Goal: Task Accomplishment & Management: Manage account settings

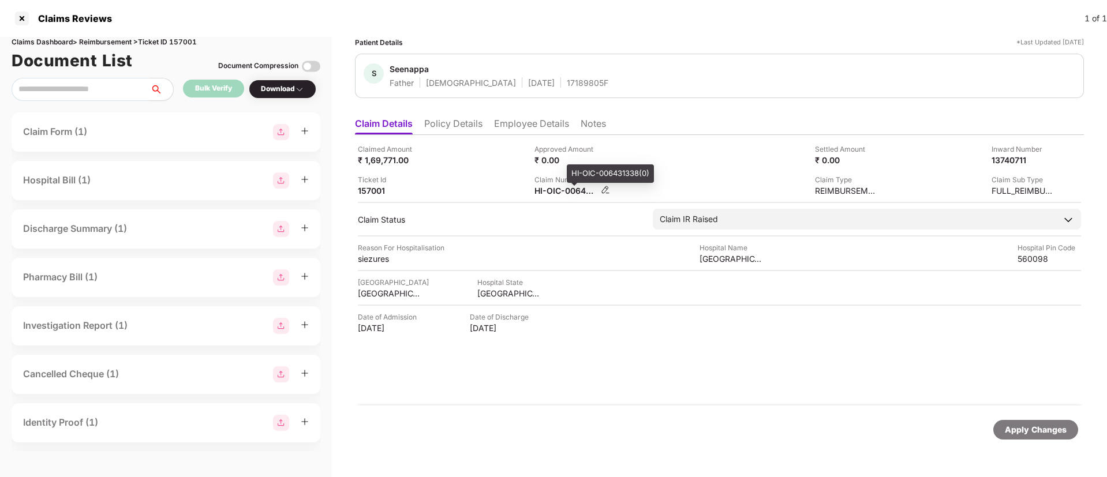
click at [570, 189] on div "HI-OIC-006431338(0)" at bounding box center [566, 190] width 63 height 11
copy div
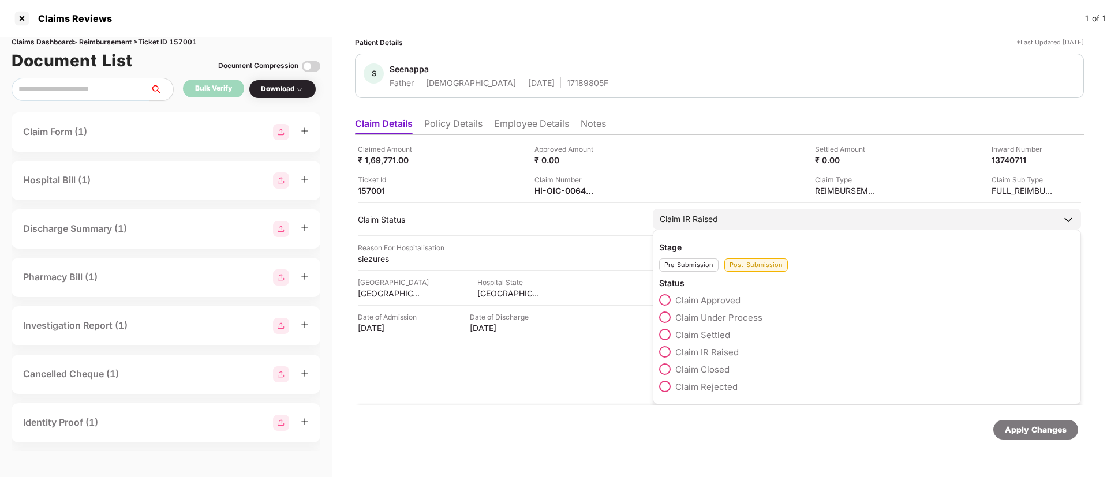
drag, startPoint x: 667, startPoint y: 320, endPoint x: 801, endPoint y: 370, distance: 143.4
click at [668, 320] on span at bounding box center [665, 318] width 12 height 12
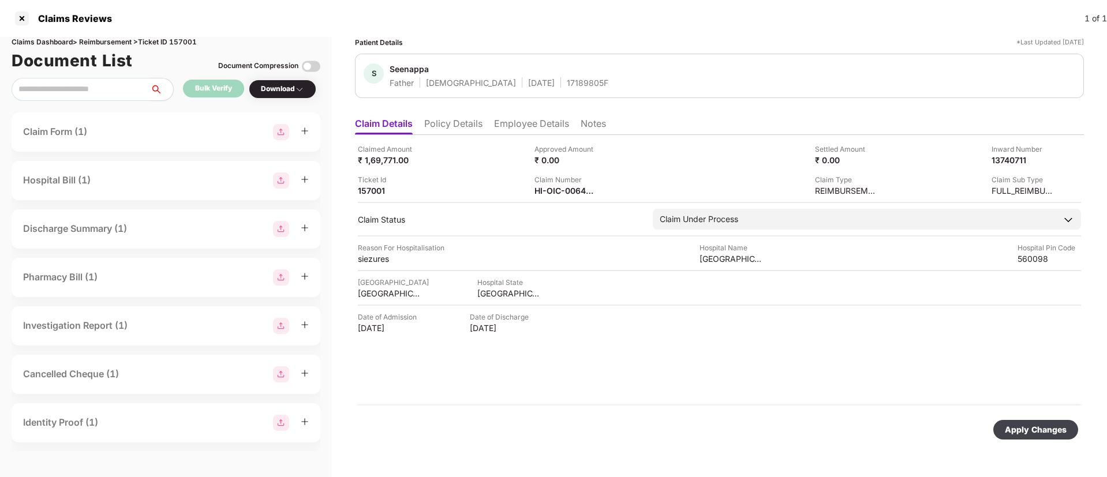
drag, startPoint x: 1046, startPoint y: 425, endPoint x: 929, endPoint y: 378, distance: 126.2
click at [1042, 421] on div "Apply Changes" at bounding box center [1035, 430] width 85 height 20
click at [464, 123] on li "Policy Details" at bounding box center [453, 126] width 58 height 17
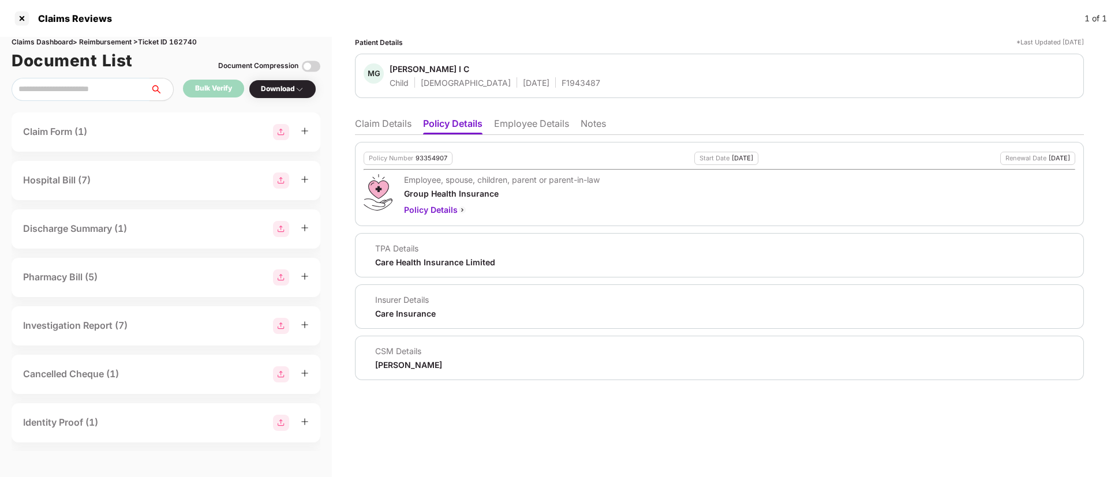
click at [378, 121] on li "Claim Details" at bounding box center [383, 126] width 57 height 17
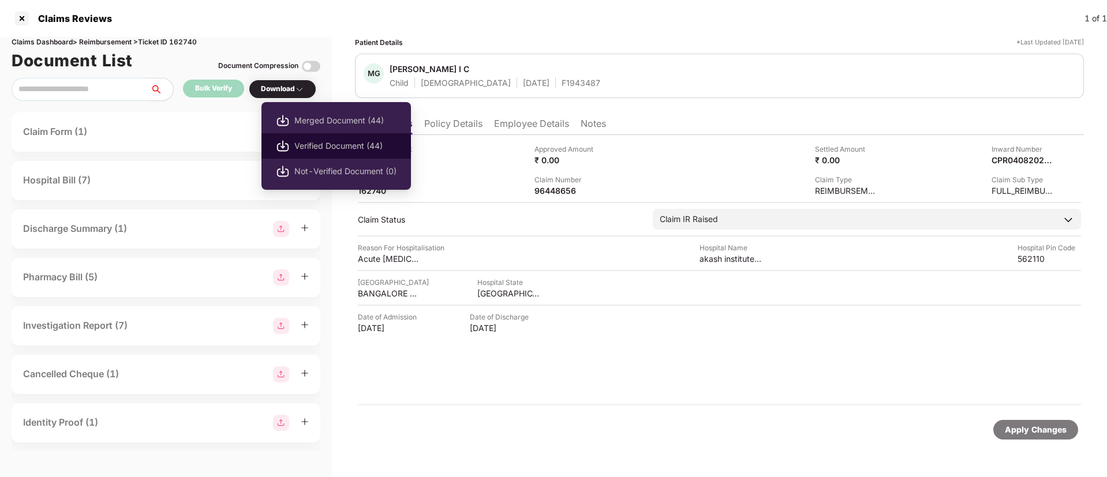
click at [315, 143] on span "Verified Document (44)" at bounding box center [345, 146] width 102 height 13
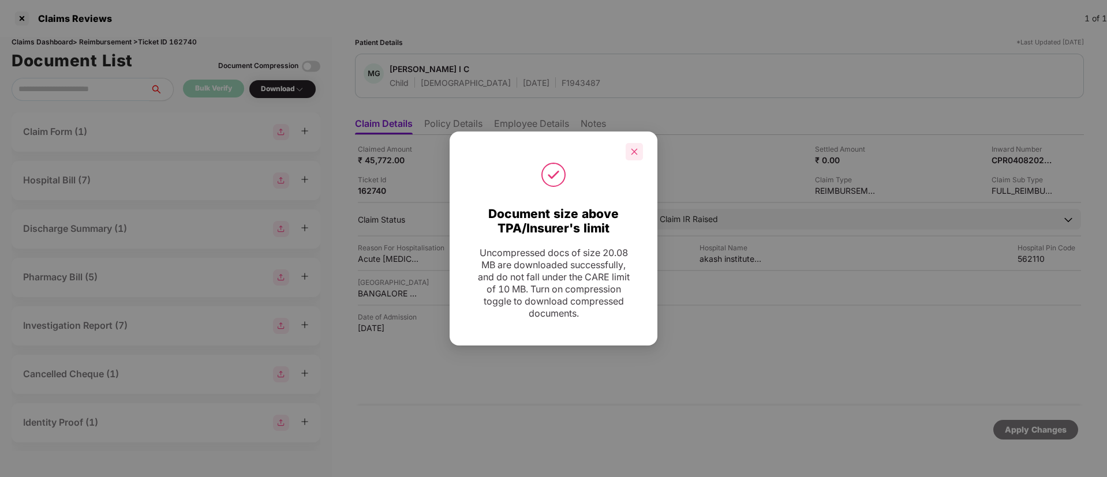
click at [635, 150] on icon "close" at bounding box center [634, 152] width 8 height 8
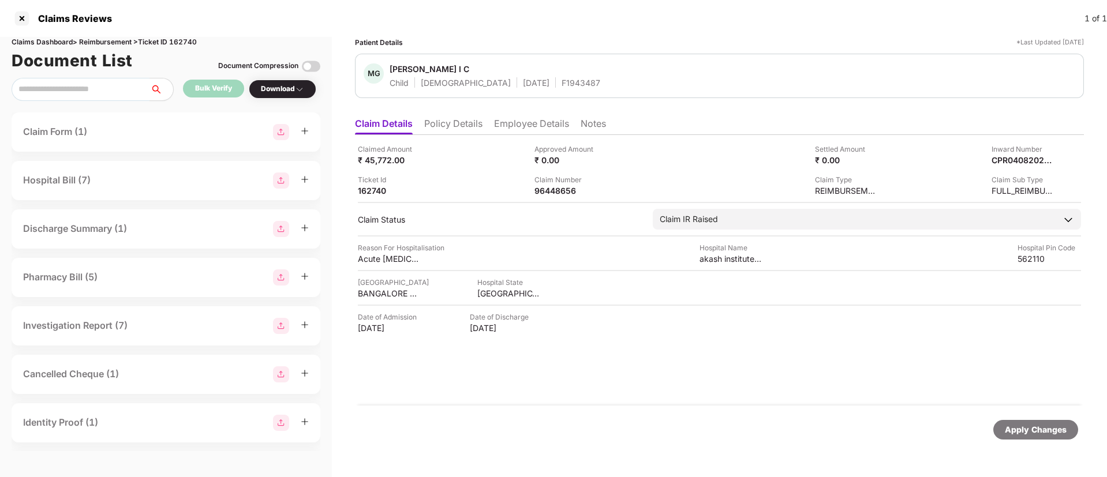
click at [562, 85] on div "F1943487" at bounding box center [581, 82] width 39 height 11
copy div "F1943487"
click at [465, 122] on li "Policy Details" at bounding box center [453, 126] width 58 height 17
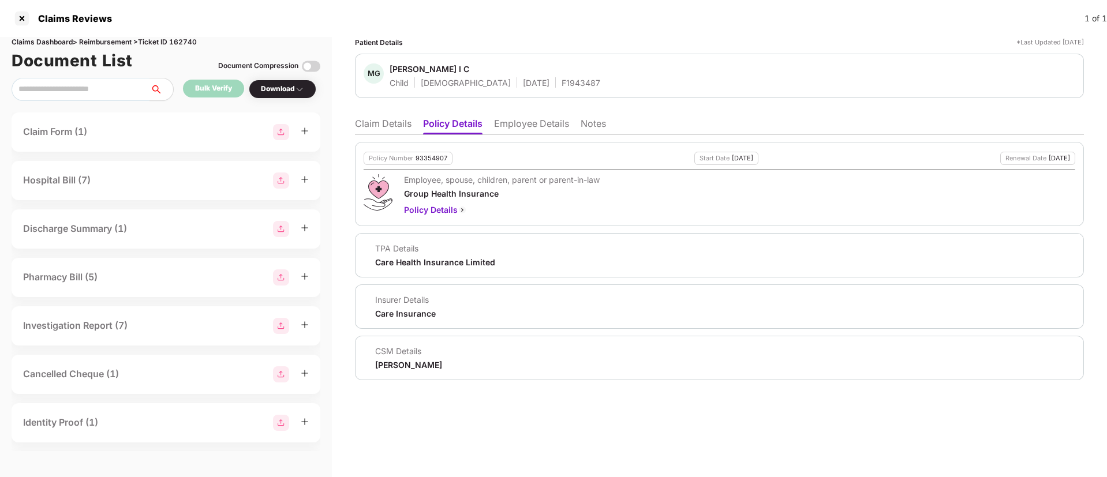
click at [386, 126] on li "Claim Details" at bounding box center [383, 126] width 57 height 17
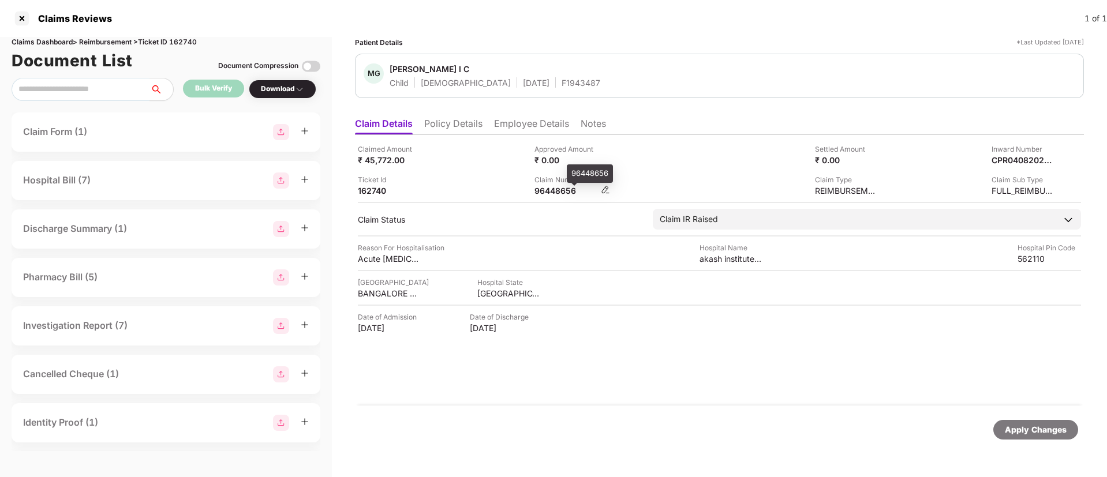
click at [559, 187] on div "96448656" at bounding box center [566, 190] width 63 height 11
copy div "96448656"
click at [548, 192] on div "HI-TAG-006529537(0)" at bounding box center [566, 190] width 63 height 11
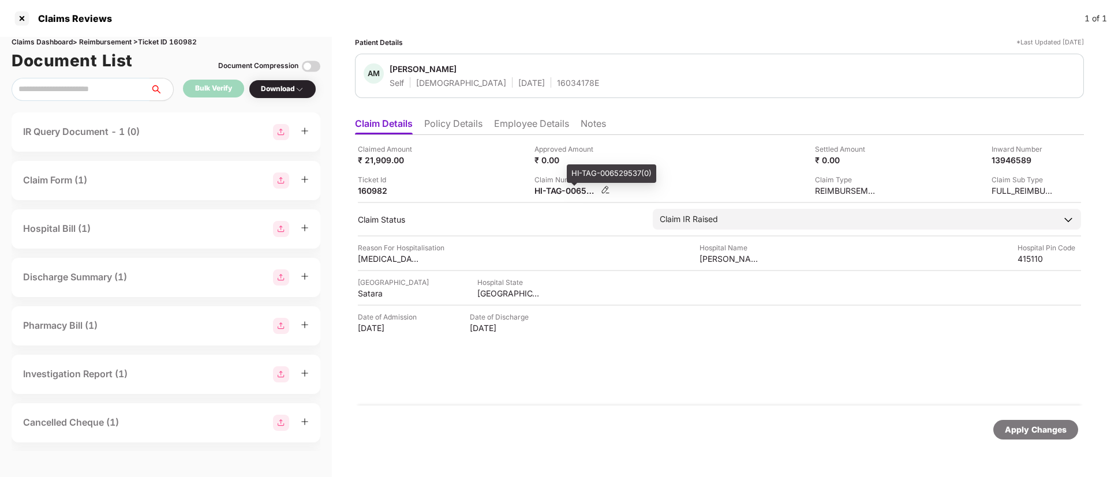
click at [551, 192] on div "HI-TAG-006529537(0)" at bounding box center [566, 190] width 63 height 11
copy div
click at [448, 130] on li "Policy Details" at bounding box center [453, 126] width 58 height 17
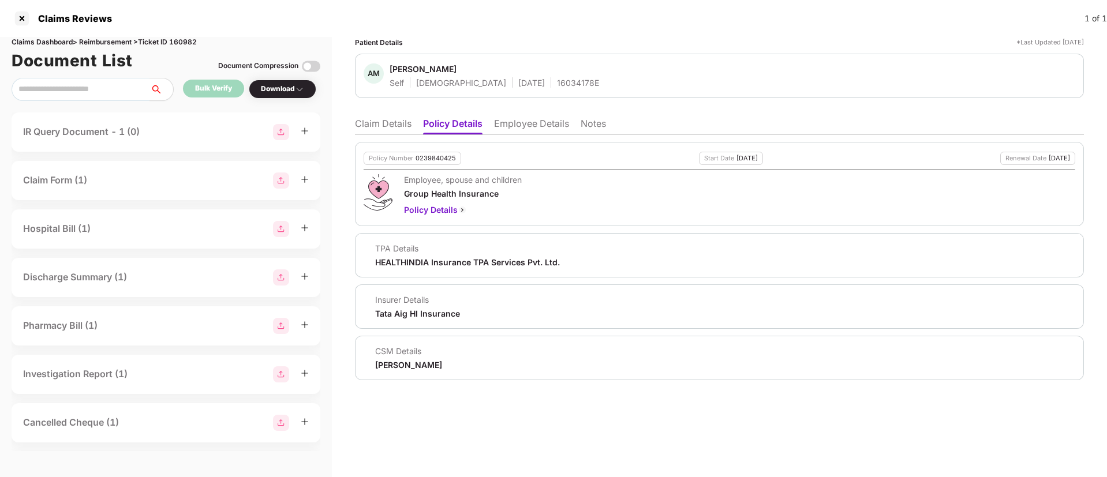
click at [377, 131] on li "Claim Details" at bounding box center [383, 126] width 57 height 17
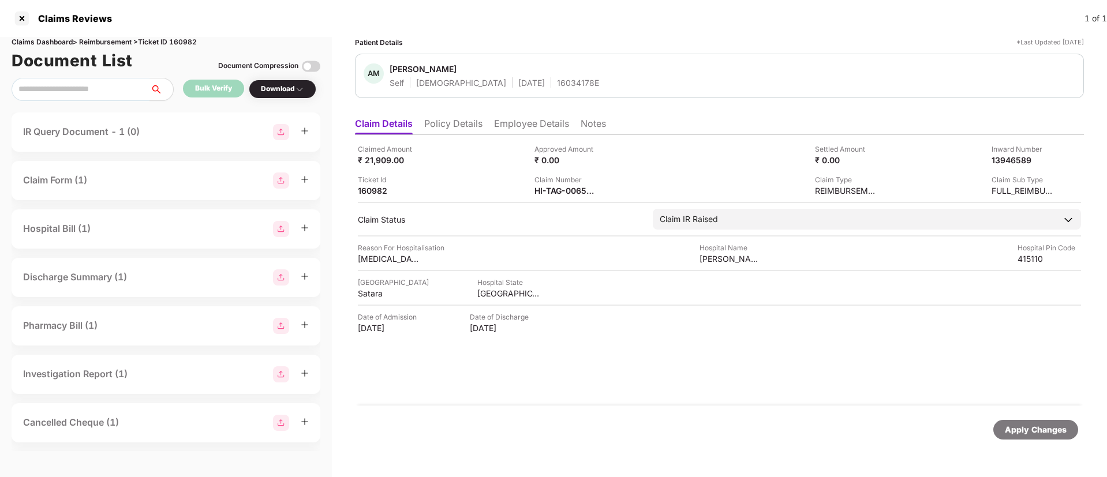
click at [526, 115] on ul "Claim Details Policy Details Employee Details Notes" at bounding box center [719, 123] width 729 height 23
click at [525, 122] on li "Employee Details" at bounding box center [531, 126] width 75 height 17
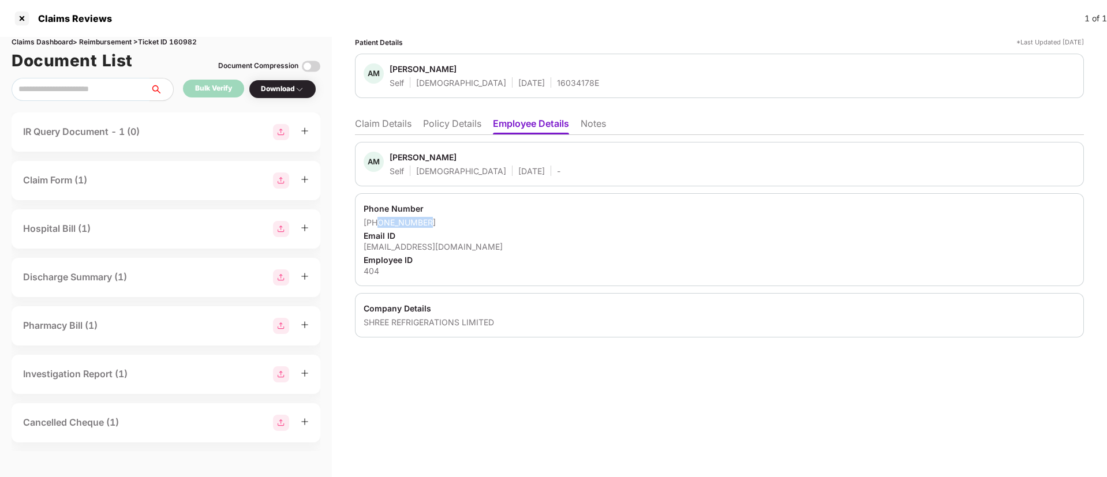
drag, startPoint x: 378, startPoint y: 221, endPoint x: 458, endPoint y: 221, distance: 79.7
click at [458, 221] on div "+919541519999" at bounding box center [720, 222] width 712 height 11
copy div "9541519999"
click at [368, 131] on li "Claim Details" at bounding box center [383, 126] width 57 height 17
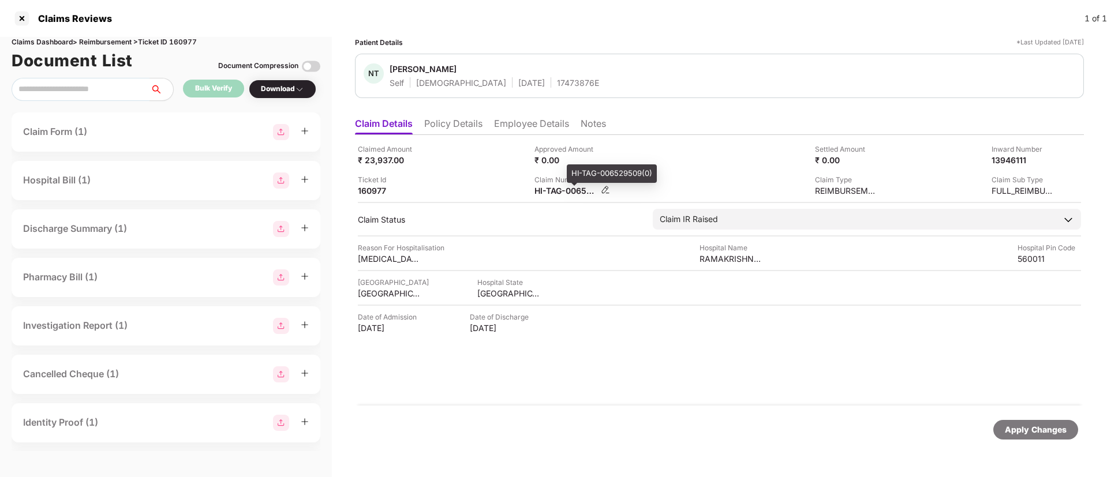
click at [556, 194] on div "HI-TAG-006529509(0)" at bounding box center [566, 190] width 63 height 11
copy div
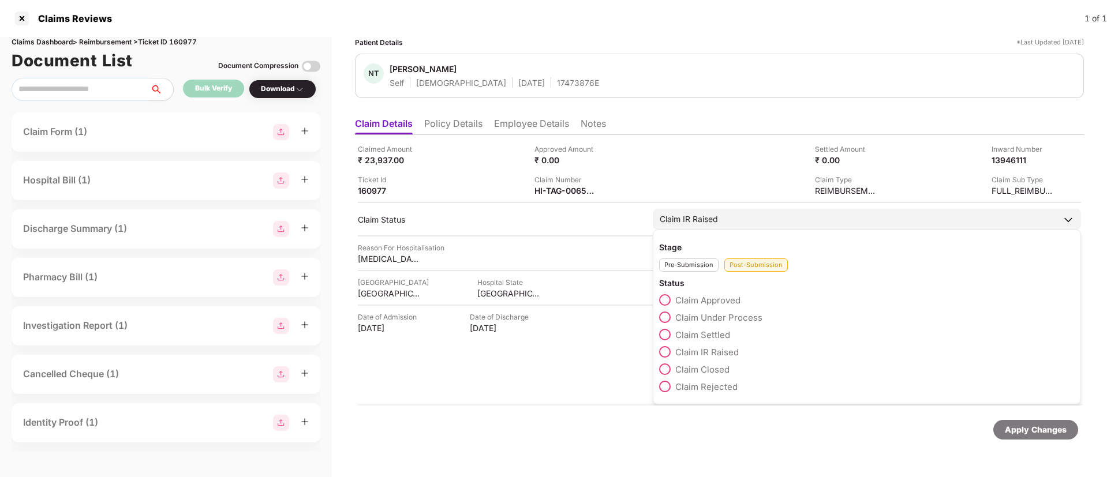
drag, startPoint x: 662, startPoint y: 316, endPoint x: 822, endPoint y: 369, distance: 168.7
click at [663, 316] on span at bounding box center [665, 318] width 12 height 12
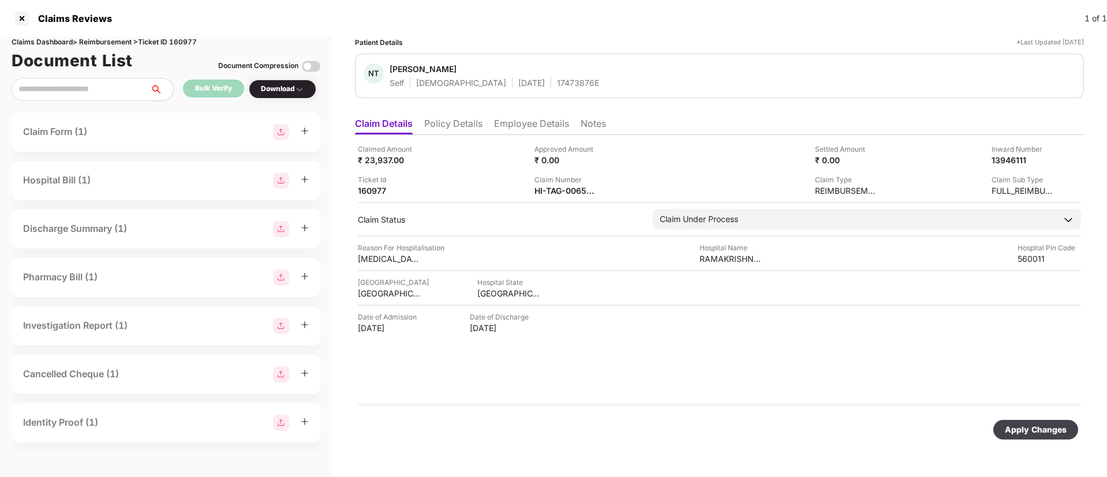
click at [1023, 430] on div "Apply Changes" at bounding box center [1036, 430] width 62 height 13
click at [565, 191] on div "133699325" at bounding box center [566, 190] width 63 height 11
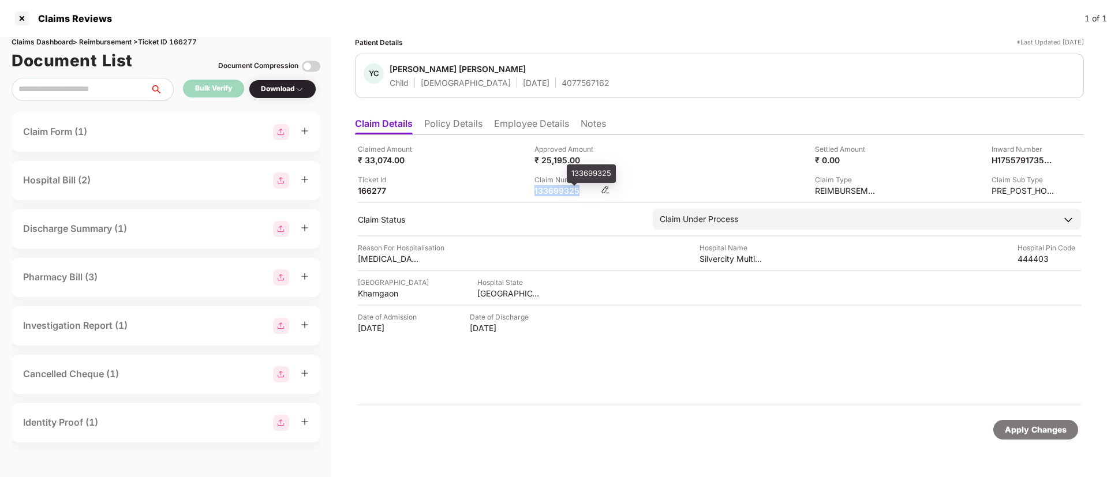
click at [565, 190] on div "133699325" at bounding box center [566, 190] width 63 height 11
copy div "133699325"
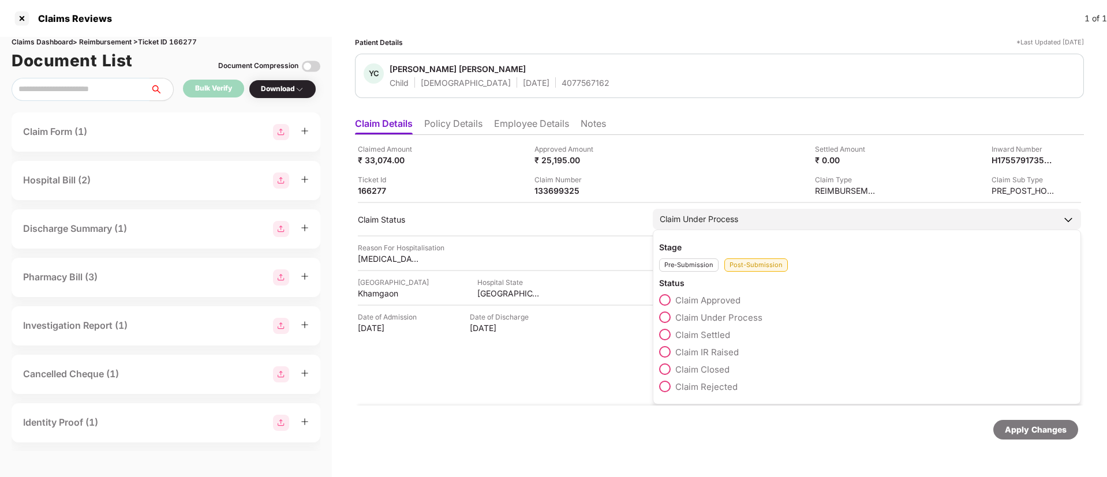
click at [667, 352] on span at bounding box center [665, 352] width 12 height 12
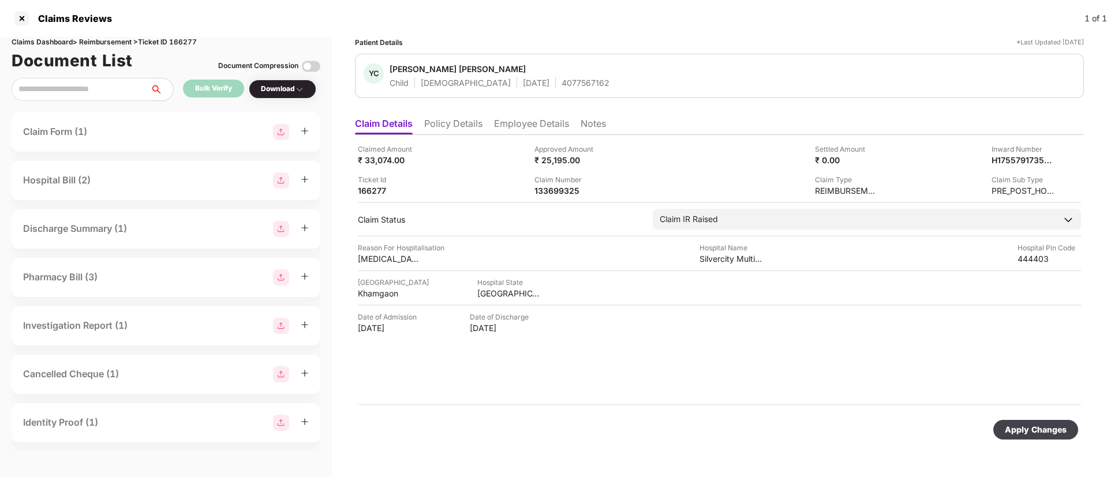
click at [1046, 432] on div "Apply Changes" at bounding box center [1036, 430] width 62 height 13
click at [443, 130] on li "Policy Details" at bounding box center [453, 126] width 58 height 17
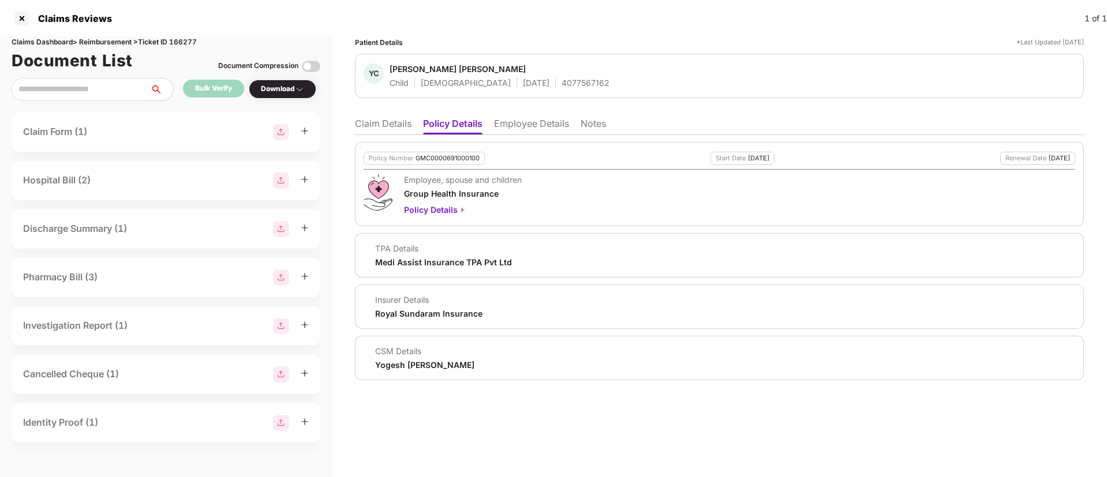
click at [391, 121] on li "Claim Details" at bounding box center [383, 126] width 57 height 17
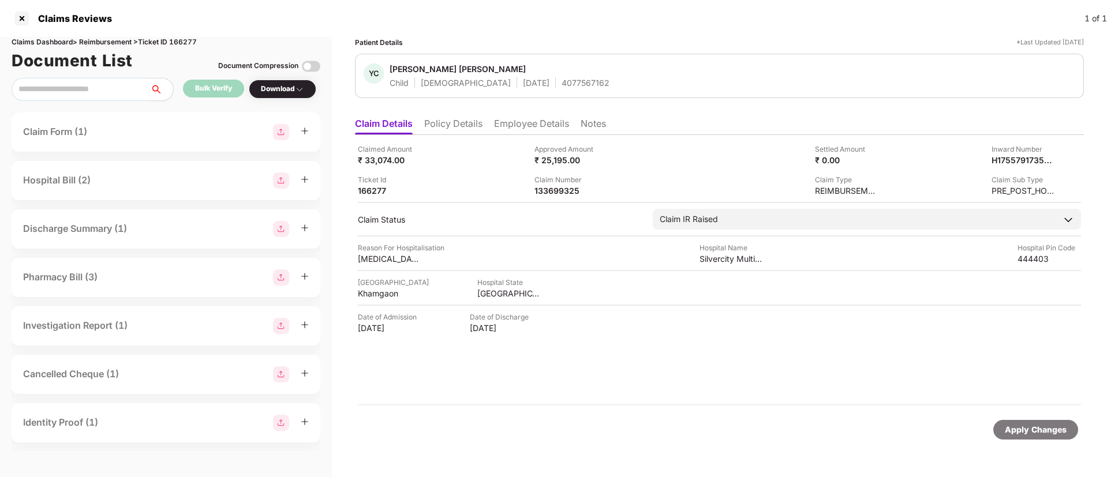
click at [531, 129] on li "Employee Details" at bounding box center [531, 126] width 75 height 17
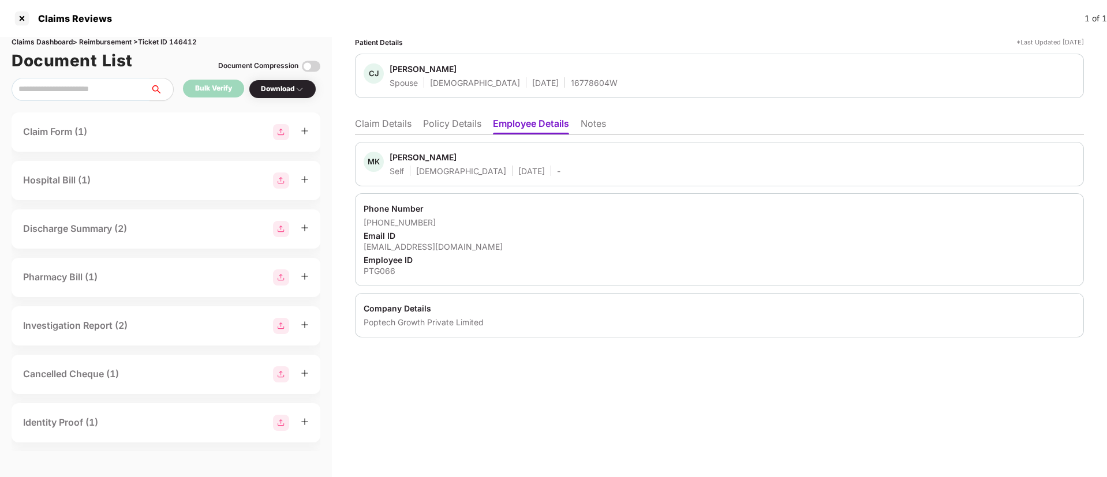
click at [448, 118] on li "Policy Details" at bounding box center [452, 126] width 58 height 17
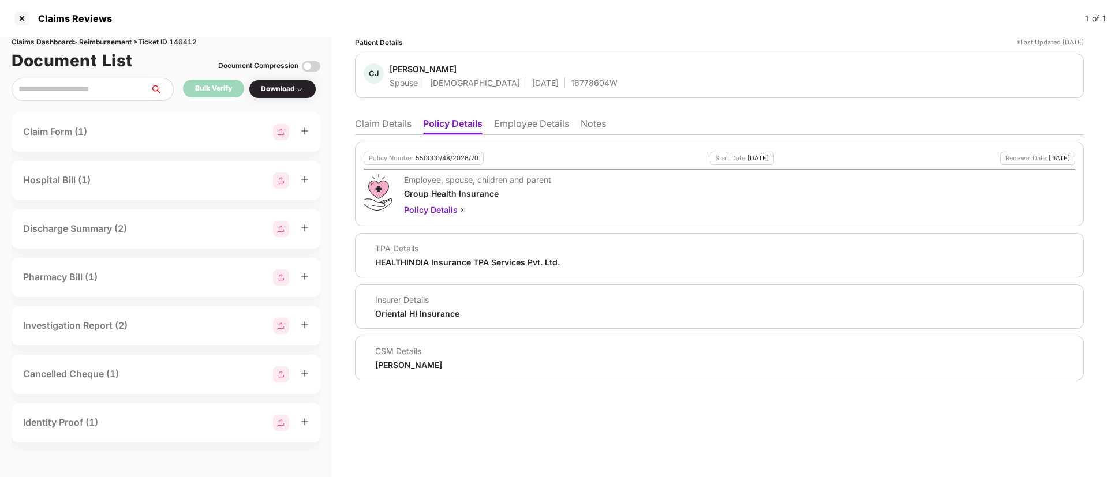
click at [377, 118] on li "Claim Details" at bounding box center [383, 126] width 57 height 17
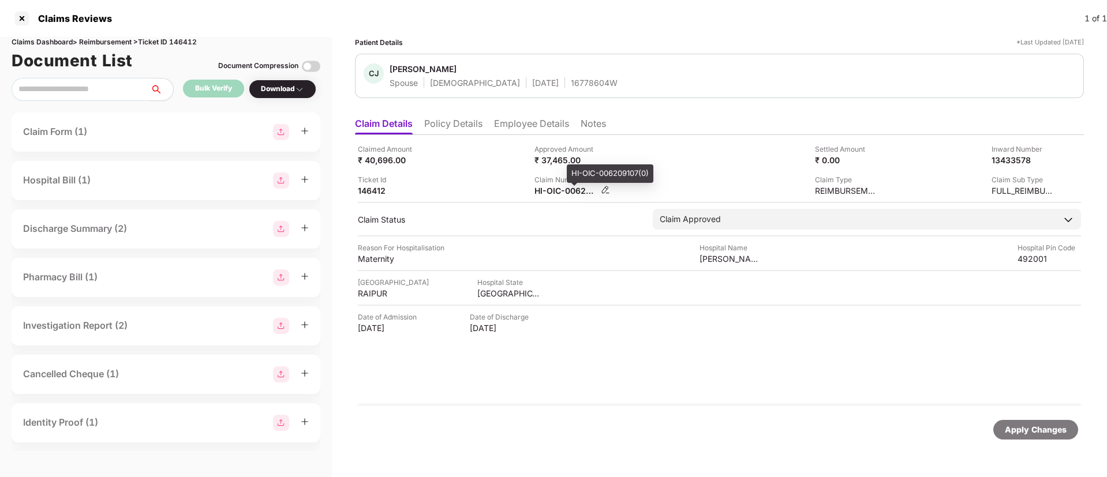
click at [551, 188] on div "HI-OIC-006209107(0)" at bounding box center [566, 190] width 63 height 11
copy div
click at [479, 180] on div "Ticket Id 146412" at bounding box center [442, 185] width 168 height 22
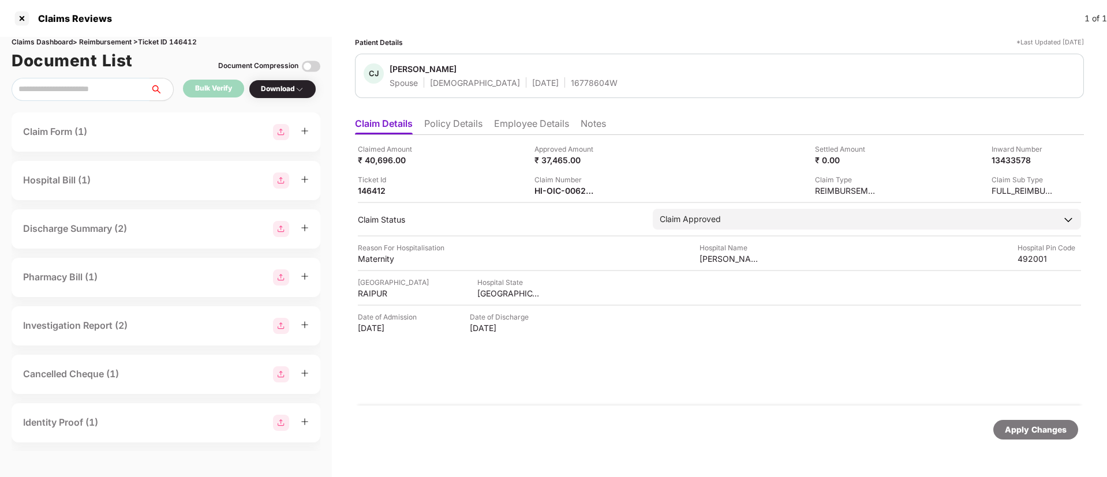
click at [473, 130] on li "Policy Details" at bounding box center [453, 126] width 58 height 17
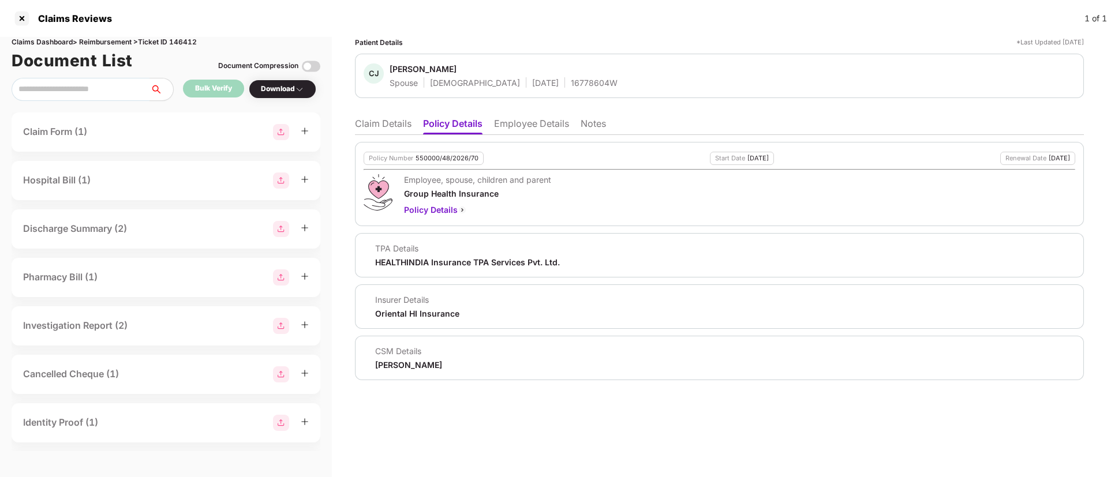
click at [540, 124] on li "Employee Details" at bounding box center [531, 126] width 75 height 17
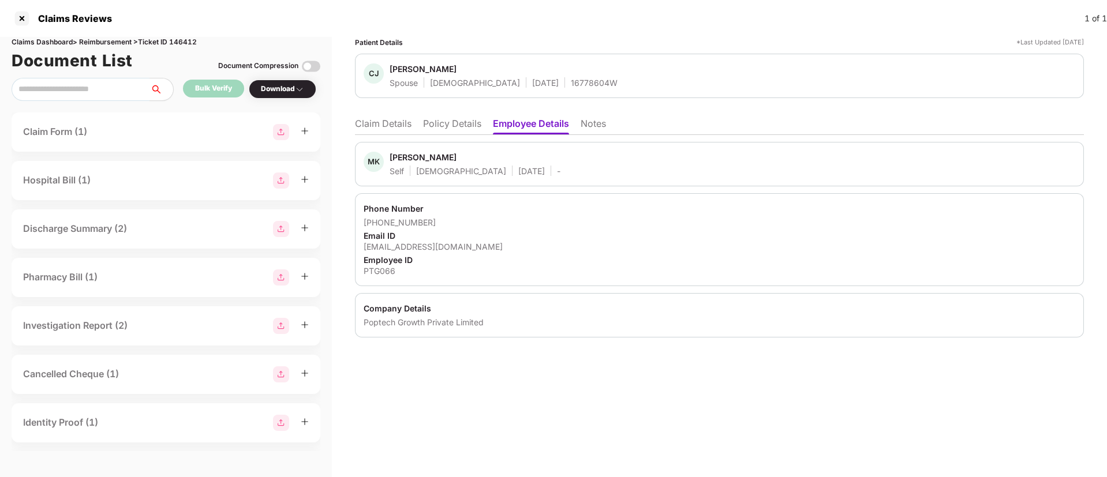
click at [435, 124] on li "Policy Details" at bounding box center [452, 126] width 58 height 17
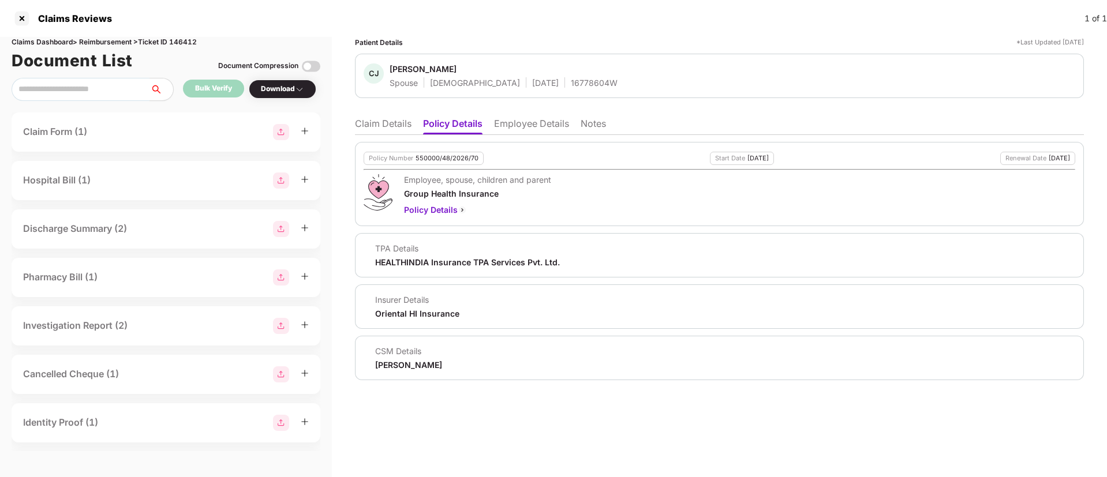
click at [373, 121] on li "Claim Details" at bounding box center [383, 126] width 57 height 17
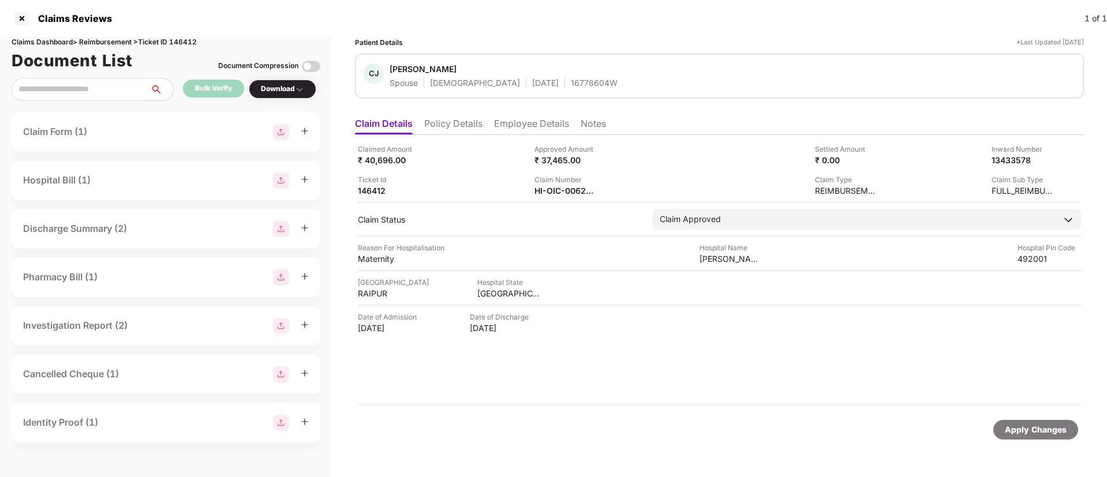
click at [444, 124] on li "Policy Details" at bounding box center [453, 126] width 58 height 17
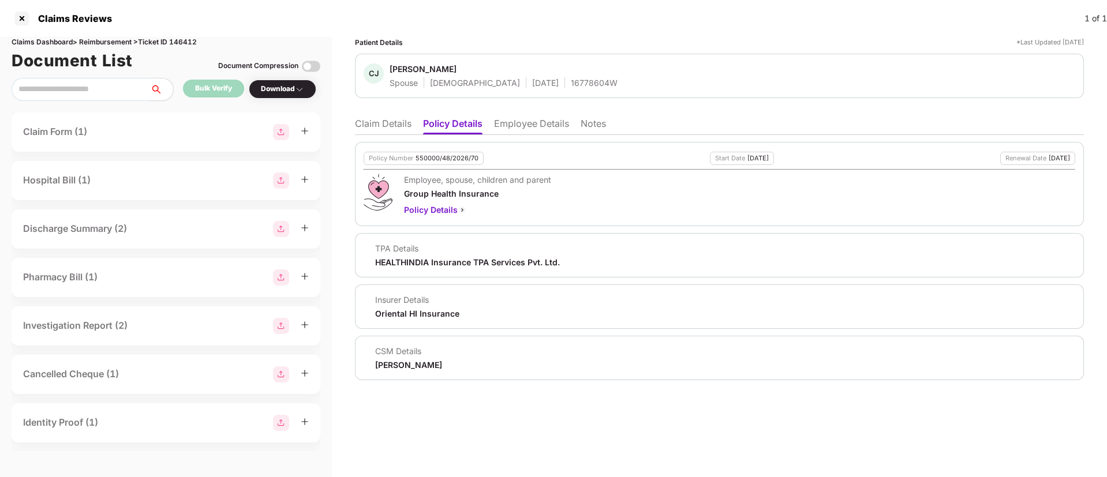
drag, startPoint x: 371, startPoint y: 304, endPoint x: 369, endPoint y: 317, distance: 12.8
click at [369, 316] on div "Insurer Details Oriental HI Insurance" at bounding box center [412, 306] width 96 height 25
click at [369, 317] on div "Insurer Details Oriental HI Insurance" at bounding box center [412, 306] width 96 height 25
drag, startPoint x: 369, startPoint y: 317, endPoint x: 461, endPoint y: 309, distance: 92.1
click at [461, 309] on div "Insurer Details Oriental HI Insurance" at bounding box center [720, 306] width 712 height 25
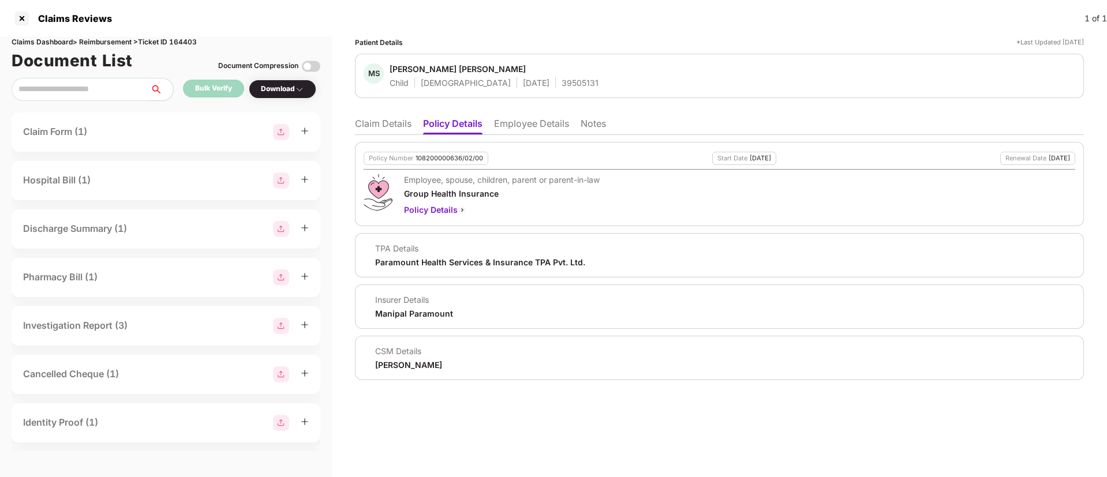
click at [385, 130] on li "Claim Details" at bounding box center [383, 126] width 57 height 17
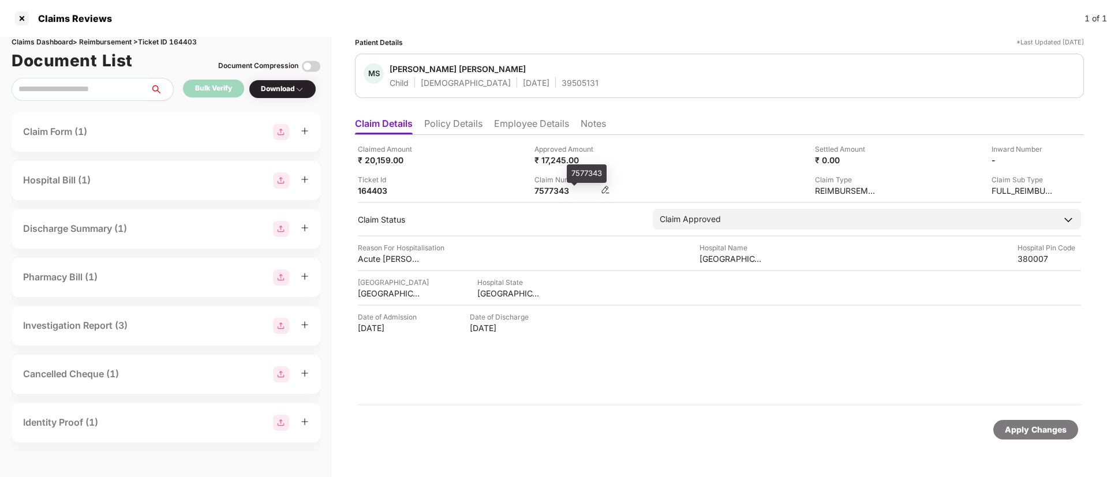
click at [545, 189] on div "7577343" at bounding box center [566, 190] width 63 height 11
click at [545, 188] on div "7577343" at bounding box center [566, 190] width 63 height 11
click at [666, 166] on div "Claimed Amount ₹ 20,159.00 Approved Amount ₹ 17,245.00 Settled Amount ₹ 0.00 In…" at bounding box center [719, 170] width 723 height 53
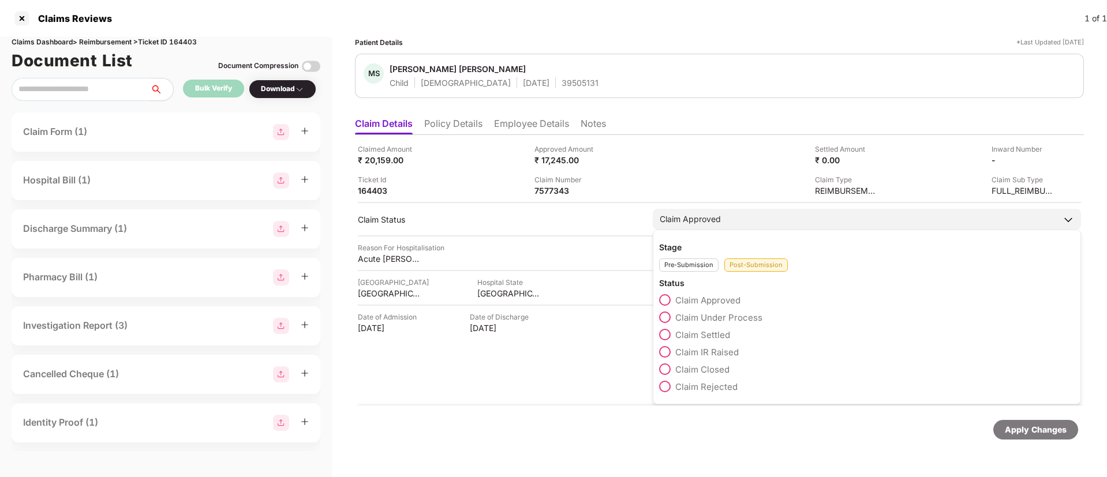
click at [661, 334] on span at bounding box center [665, 335] width 12 height 12
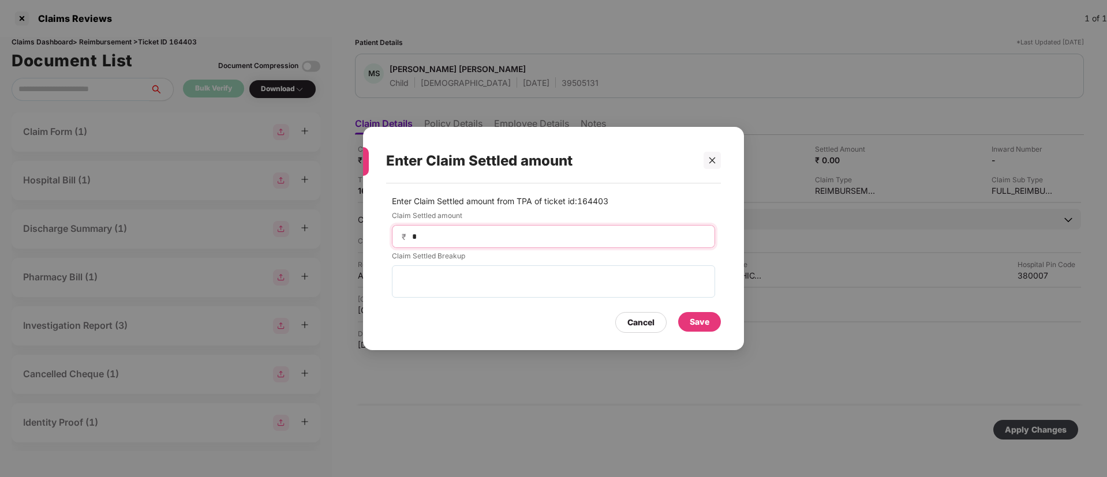
click at [500, 242] on input "*" at bounding box center [558, 237] width 294 height 12
type input "*****"
click at [709, 324] on div "Save" at bounding box center [699, 322] width 43 height 20
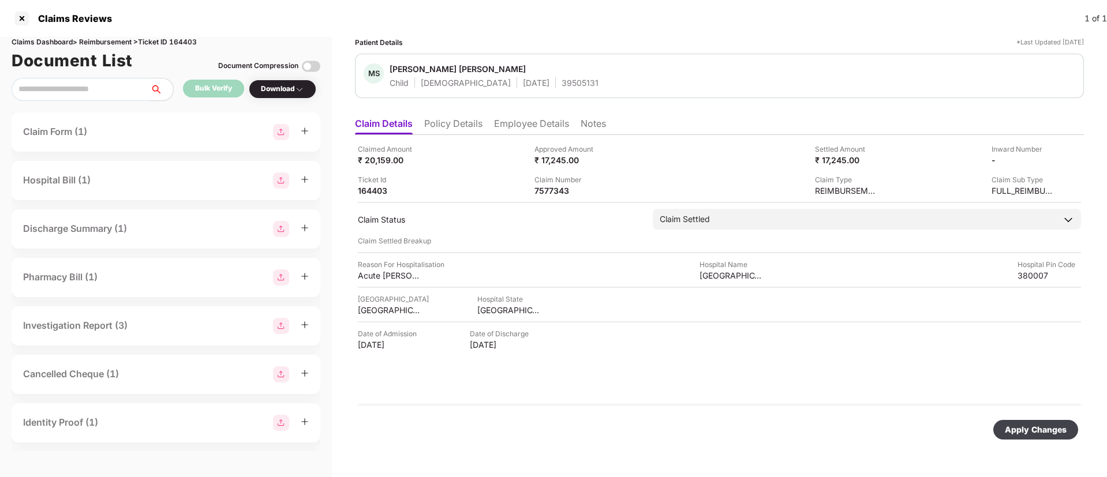
click at [1016, 423] on div "Apply Changes" at bounding box center [1035, 430] width 85 height 20
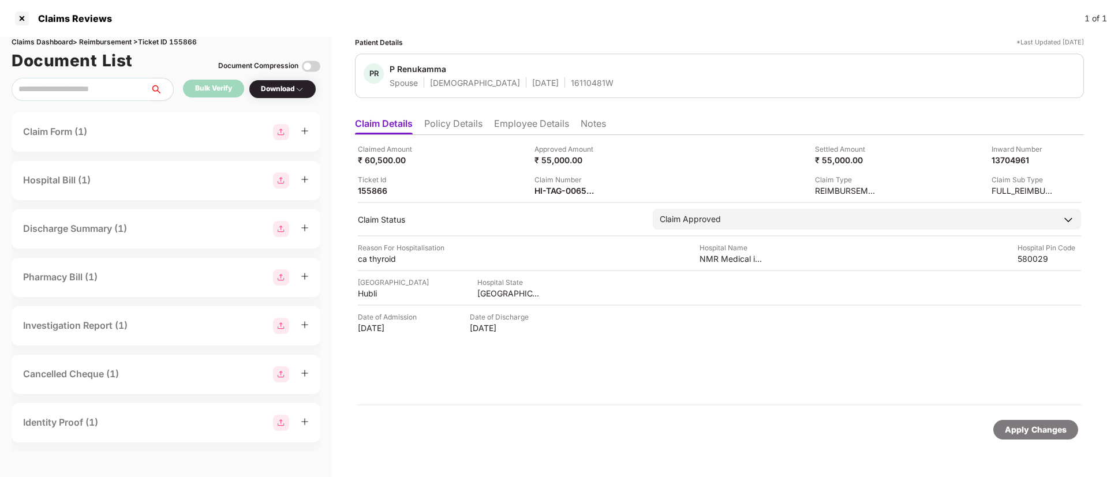
click at [558, 197] on div "Claimed Amount ₹ 60,500.00 Approved Amount ₹ 55,000.00 Settled Amount ₹ 55,000.…" at bounding box center [719, 270] width 729 height 271
click at [557, 193] on div "HI-TAG-006549409(0)" at bounding box center [566, 190] width 63 height 11
click at [557, 192] on div "HI-TAG-006549409(0)" at bounding box center [566, 190] width 63 height 11
copy div
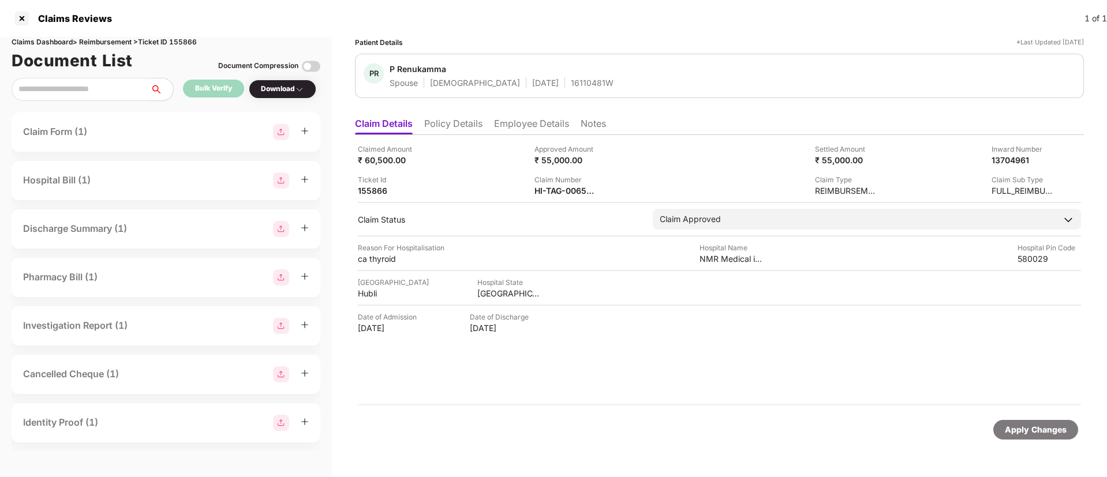
click at [623, 182] on div "Claim Number HI-TAG-006549409(0)" at bounding box center [619, 185] width 168 height 22
drag, startPoint x: 446, startPoint y: 118, endPoint x: 465, endPoint y: 133, distance: 25.1
click at [446, 118] on li "Policy Details" at bounding box center [453, 126] width 58 height 17
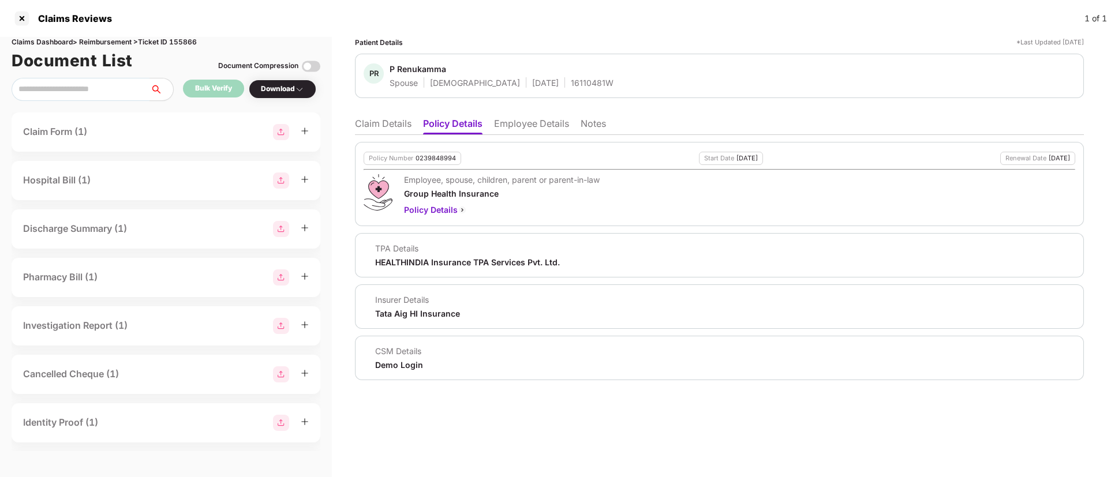
click at [388, 121] on li "Claim Details" at bounding box center [383, 126] width 57 height 17
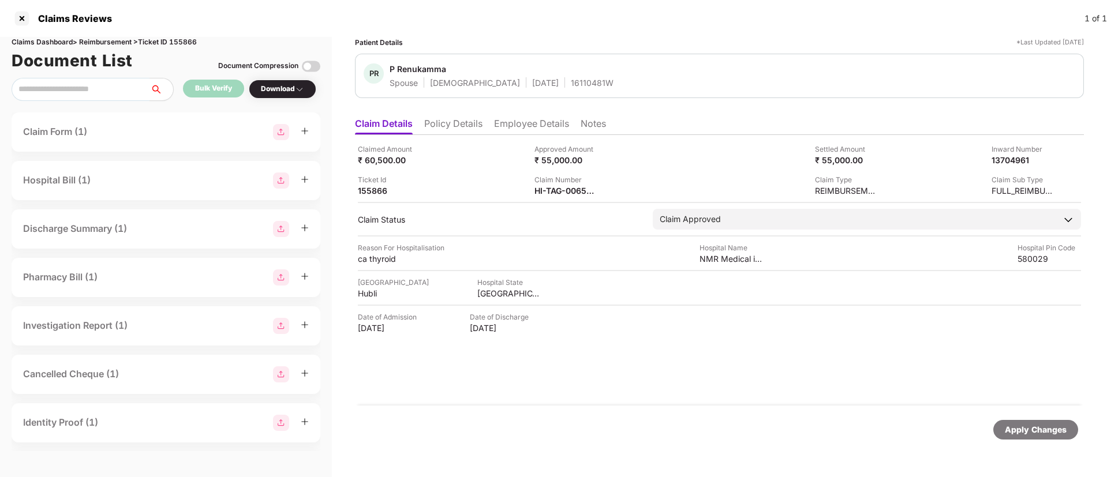
click at [487, 184] on div "Ticket Id 155866" at bounding box center [442, 185] width 168 height 22
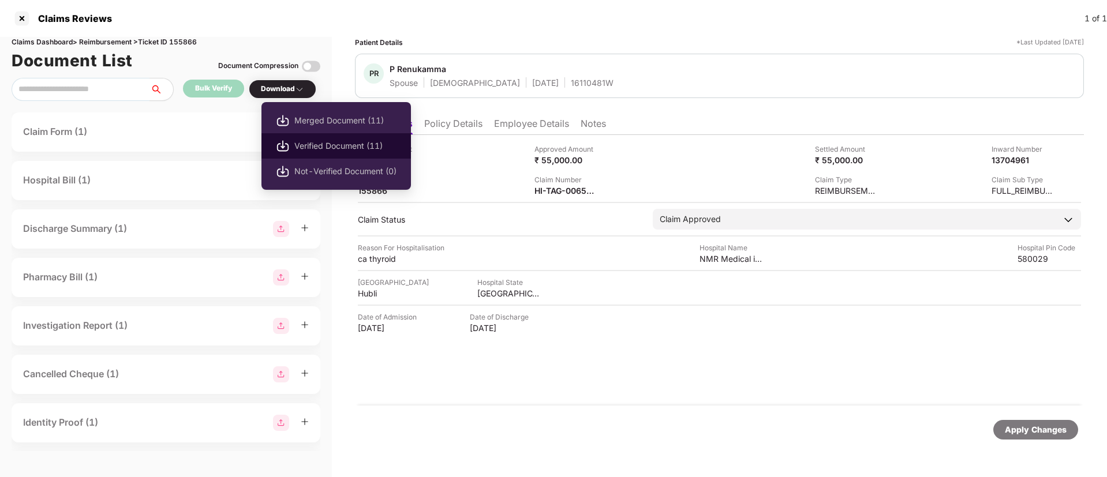
click at [309, 144] on span "Verified Document (11)" at bounding box center [345, 146] width 102 height 13
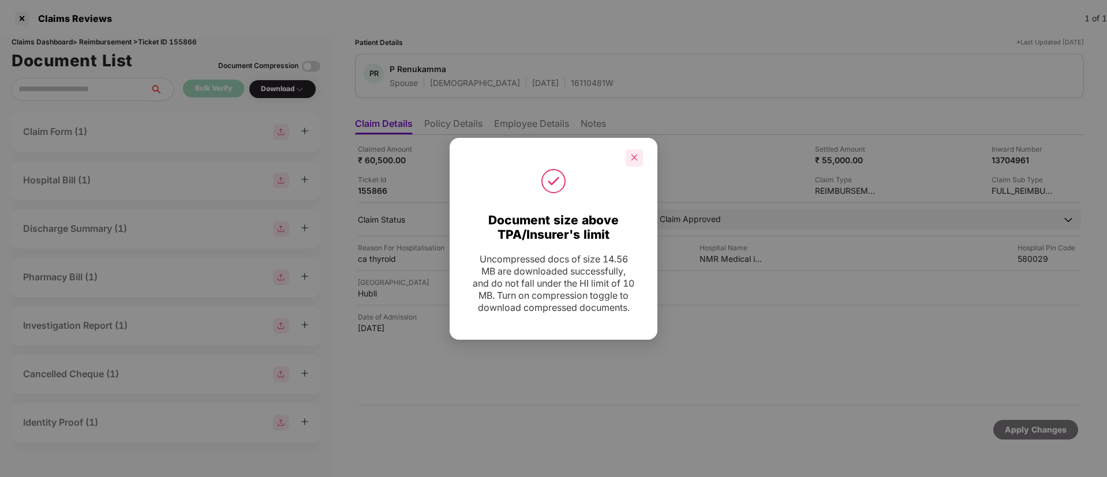
click at [640, 152] on div at bounding box center [634, 158] width 17 height 17
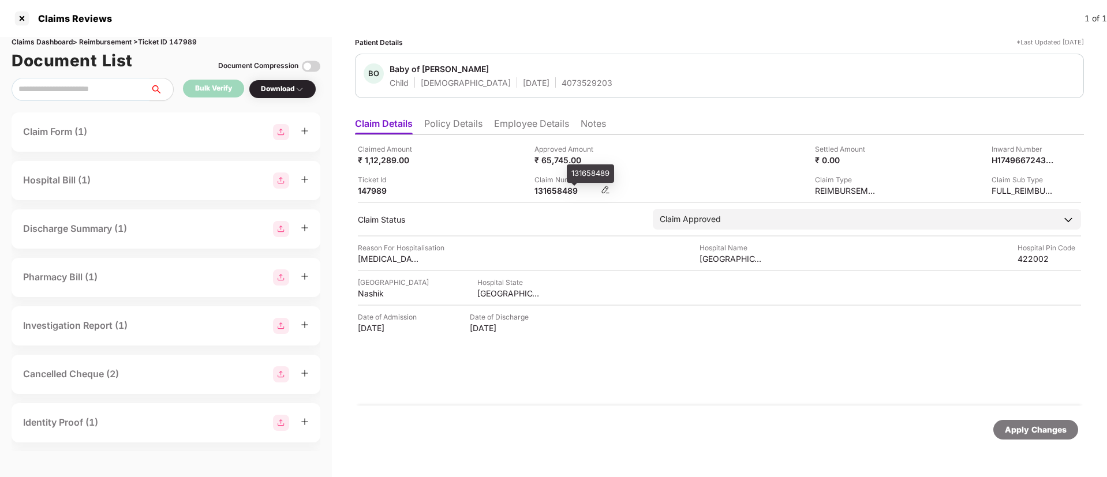
click at [552, 187] on div "131658489" at bounding box center [566, 190] width 63 height 11
click at [552, 186] on div "131658489" at bounding box center [566, 190] width 63 height 11
copy div "131658489"
click at [464, 119] on li "Policy Details" at bounding box center [453, 126] width 58 height 17
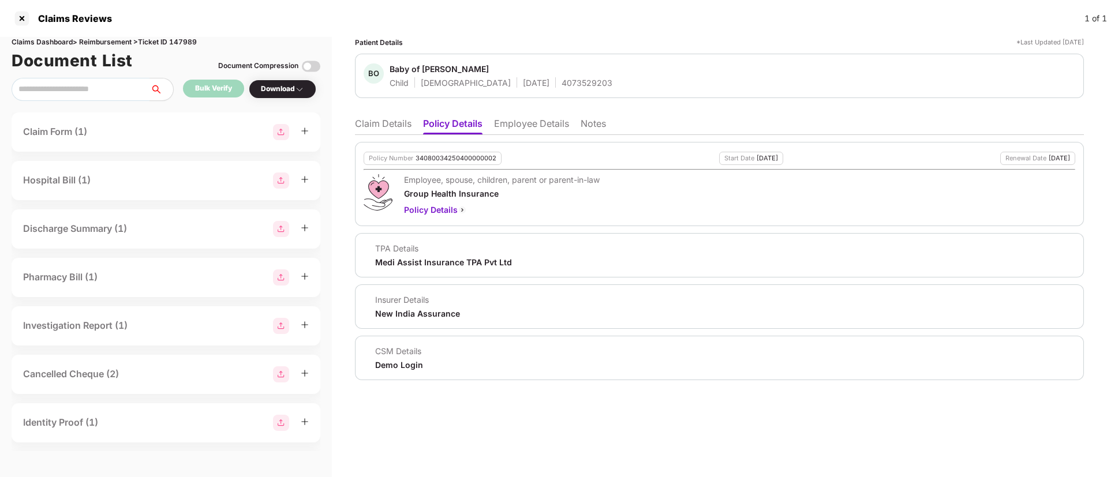
click at [375, 118] on li "Claim Details" at bounding box center [383, 126] width 57 height 17
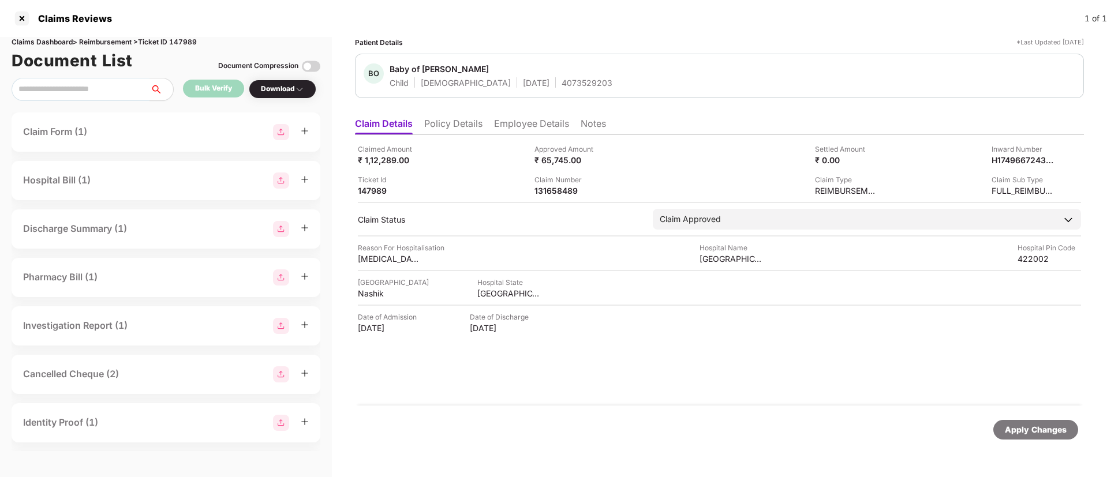
click at [517, 122] on li "Employee Details" at bounding box center [531, 126] width 75 height 17
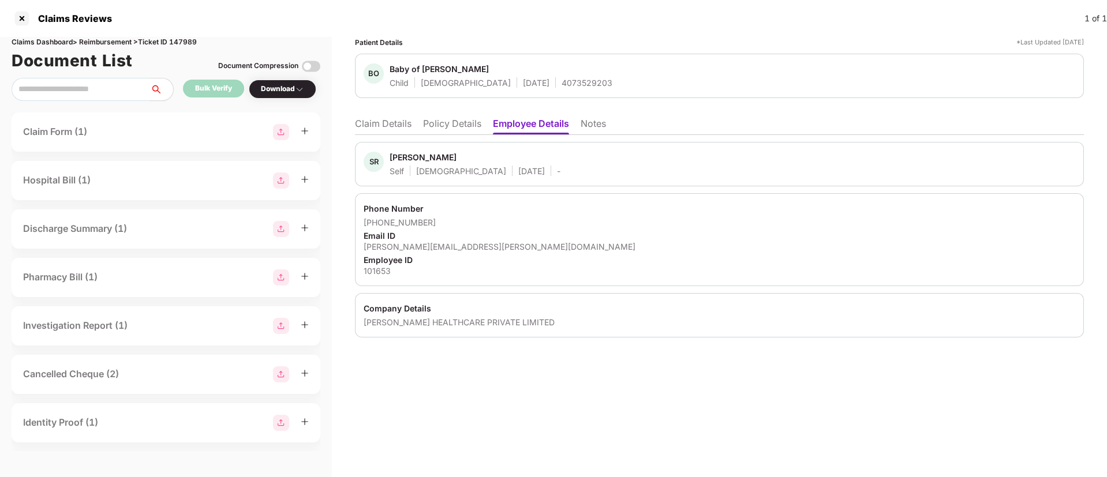
click at [373, 129] on li "Claim Details" at bounding box center [383, 126] width 57 height 17
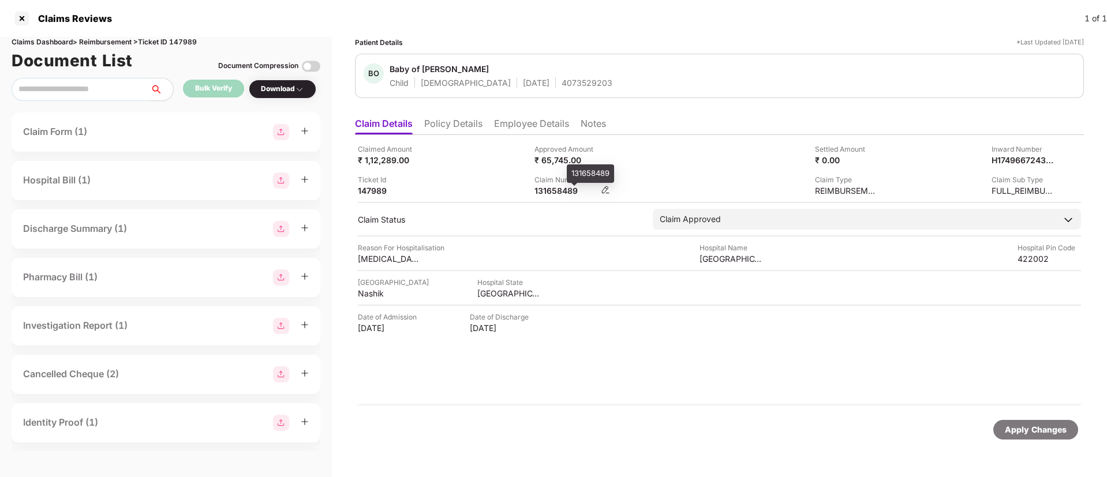
click at [560, 190] on div "131658489" at bounding box center [566, 190] width 63 height 11
copy div "131658489"
click at [558, 193] on div "HI-OIC-006525008(0)" at bounding box center [566, 190] width 63 height 11
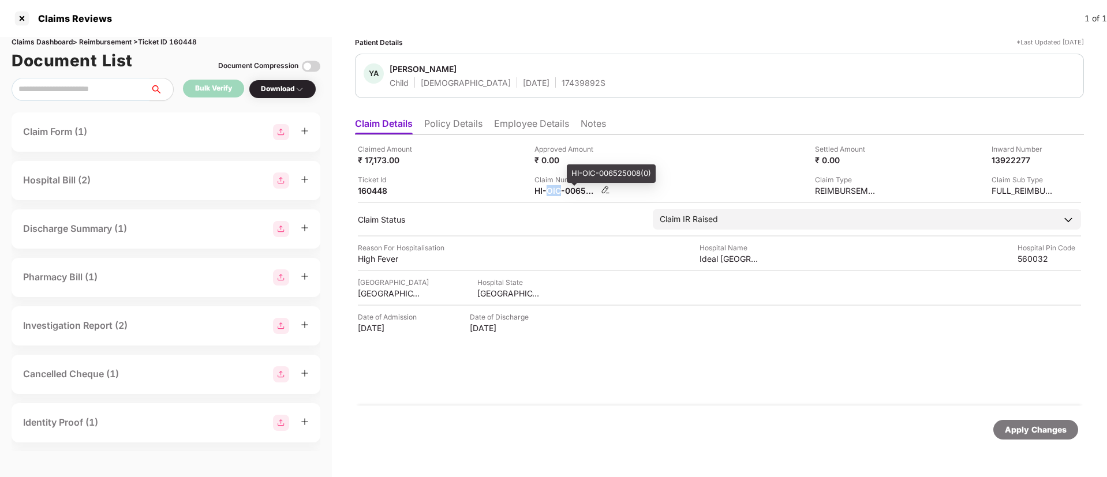
click at [558, 193] on div "HI-OIC-006525008(0)" at bounding box center [566, 190] width 63 height 11
copy div
click at [463, 121] on li "Policy Details" at bounding box center [453, 126] width 58 height 17
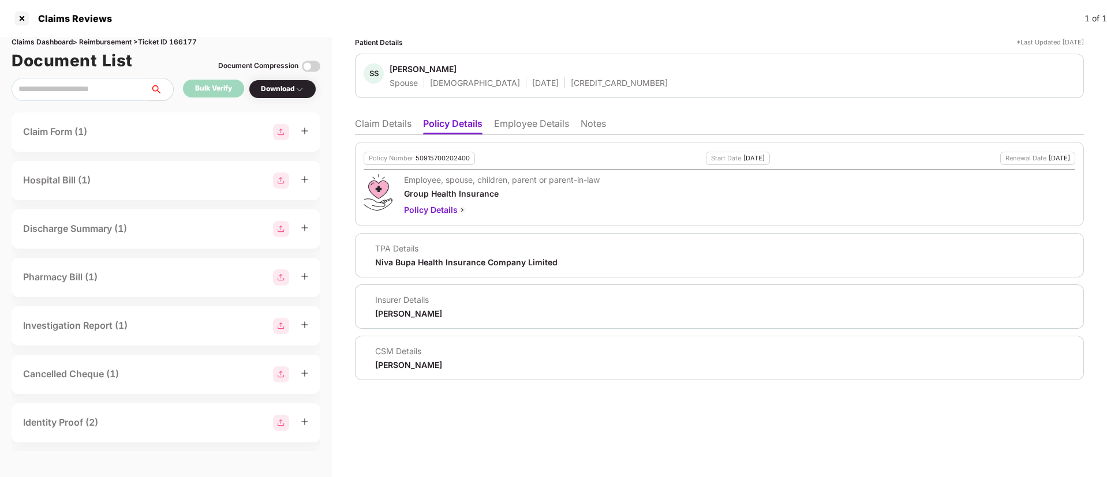
click at [360, 121] on li "Claim Details" at bounding box center [383, 126] width 57 height 17
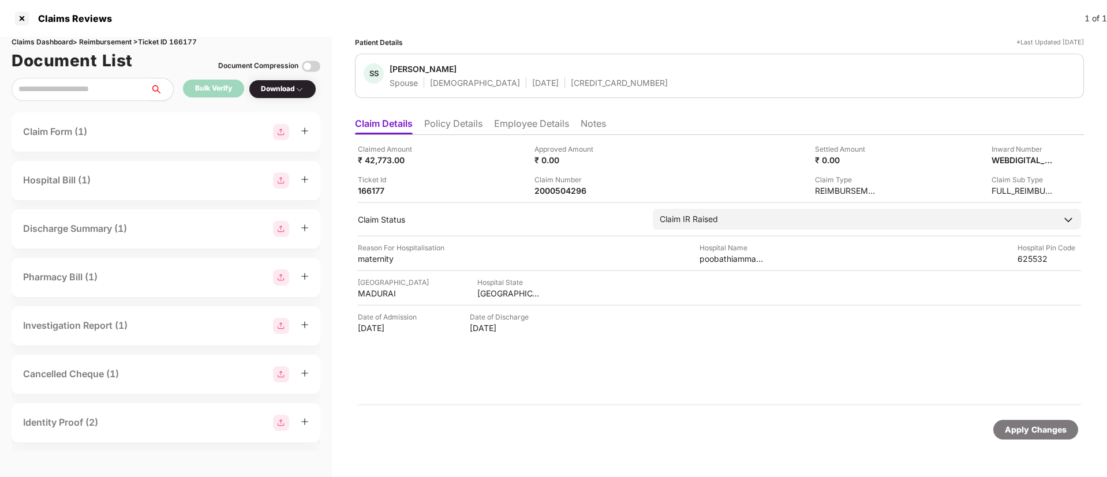
click at [571, 78] on div "[CREDIT_CARD_NUMBER]" at bounding box center [619, 82] width 97 height 11
click at [571, 78] on div "6420000000095" at bounding box center [619, 82] width 97 height 11
copy div "6420000000095"
drag, startPoint x: 489, startPoint y: 128, endPoint x: 505, endPoint y: 120, distance: 17.3
click at [489, 128] on ul "Claim Details Policy Details Employee Details Notes" at bounding box center [719, 123] width 729 height 23
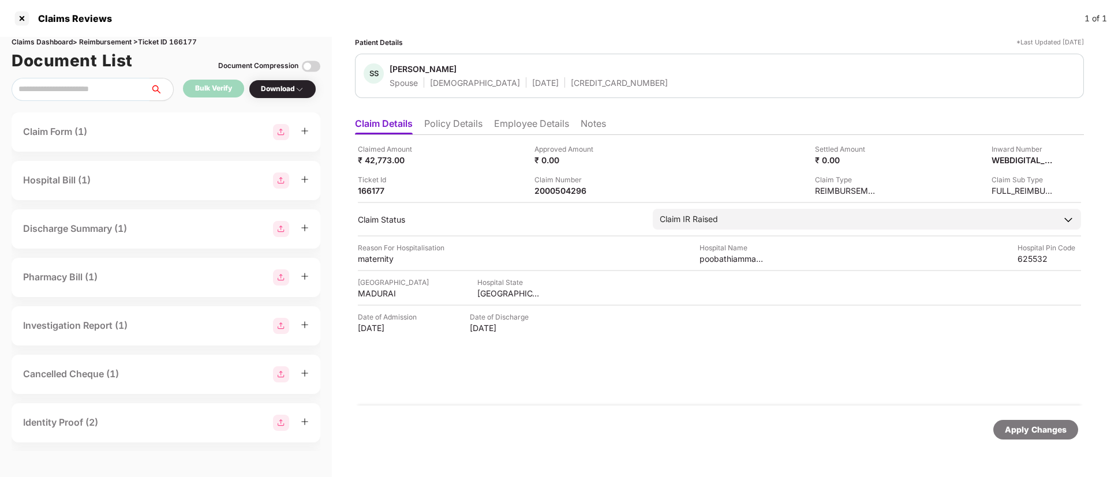
click at [506, 119] on li "Employee Details" at bounding box center [531, 126] width 75 height 17
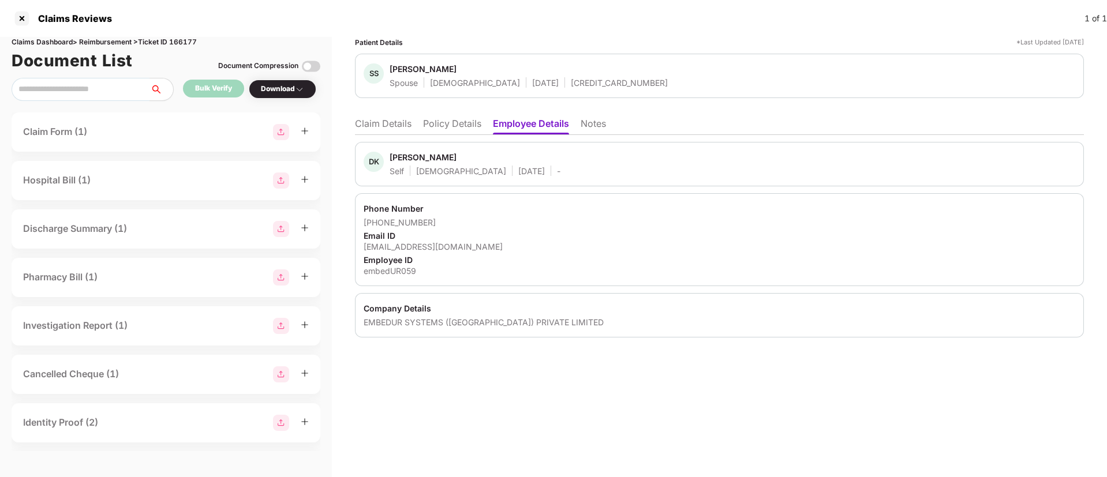
click at [455, 122] on li "Policy Details" at bounding box center [452, 126] width 58 height 17
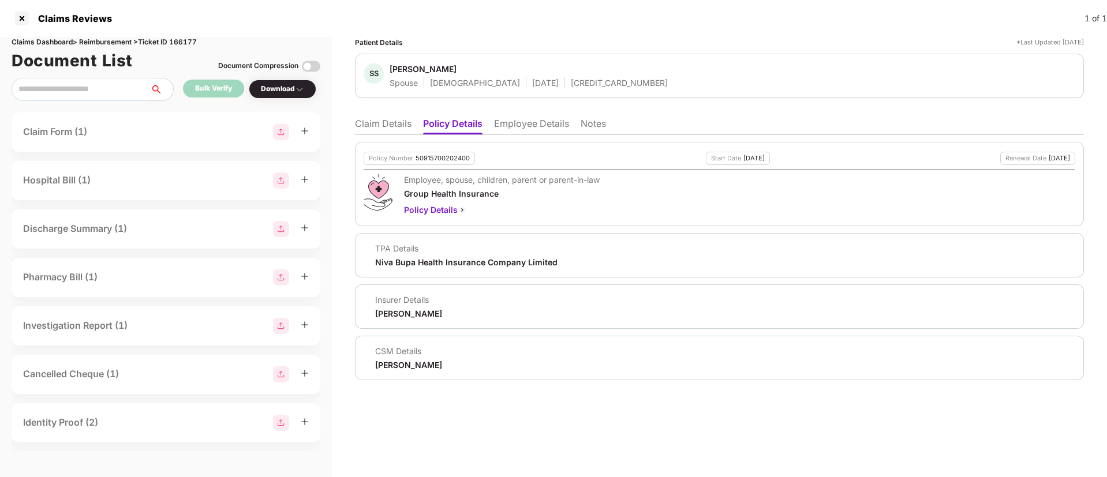
click at [393, 124] on li "Claim Details" at bounding box center [383, 126] width 57 height 17
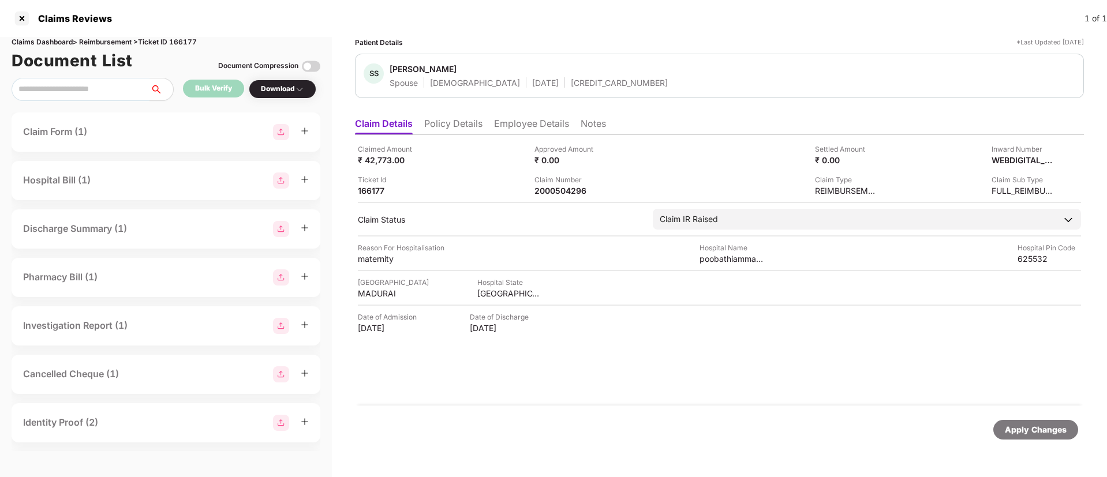
click at [545, 182] on div "Claim Number" at bounding box center [566, 179] width 63 height 11
click at [545, 192] on div "2000504296" at bounding box center [566, 190] width 63 height 11
copy div "2000504296"
click at [562, 189] on div "133344588" at bounding box center [566, 190] width 63 height 11
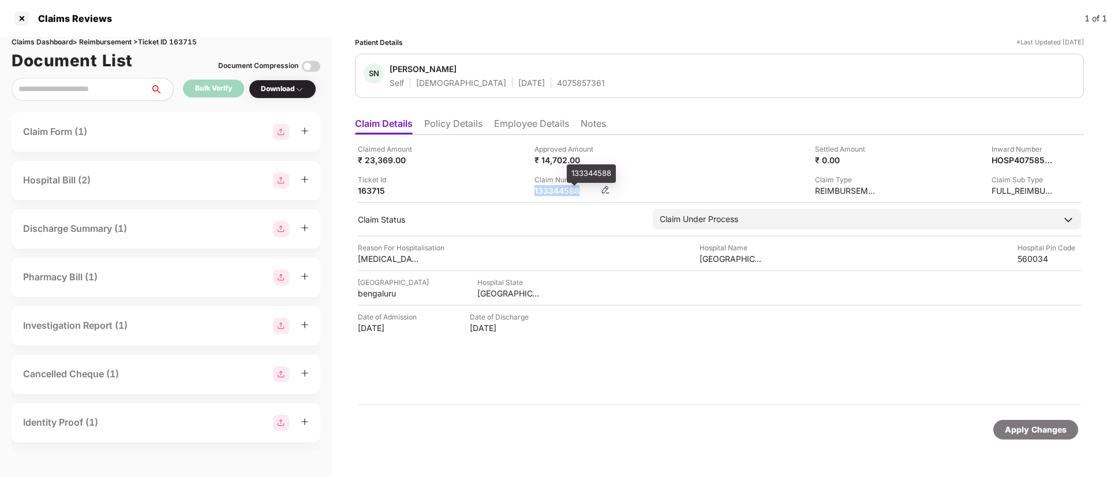
click at [562, 189] on div "133344588" at bounding box center [566, 190] width 63 height 11
copy div "133344588"
click at [462, 135] on div "Claimed Amount ₹ 7,541.00 Approved Amount ₹ 0.00 Settled Amount ₹ 0.00 Inward N…" at bounding box center [719, 270] width 729 height 271
click at [466, 124] on li "Policy Details" at bounding box center [453, 126] width 58 height 17
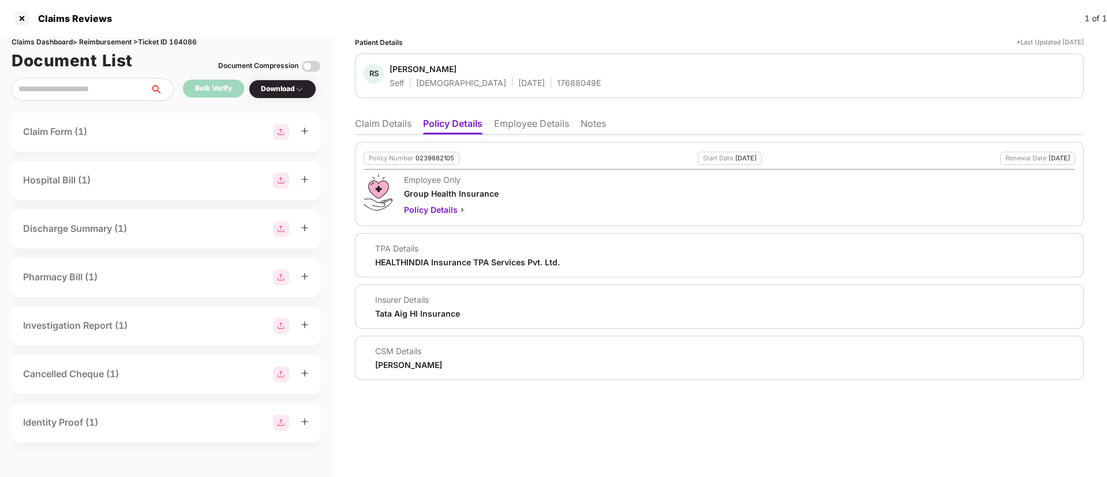
click at [545, 130] on li "Employee Details" at bounding box center [531, 126] width 75 height 17
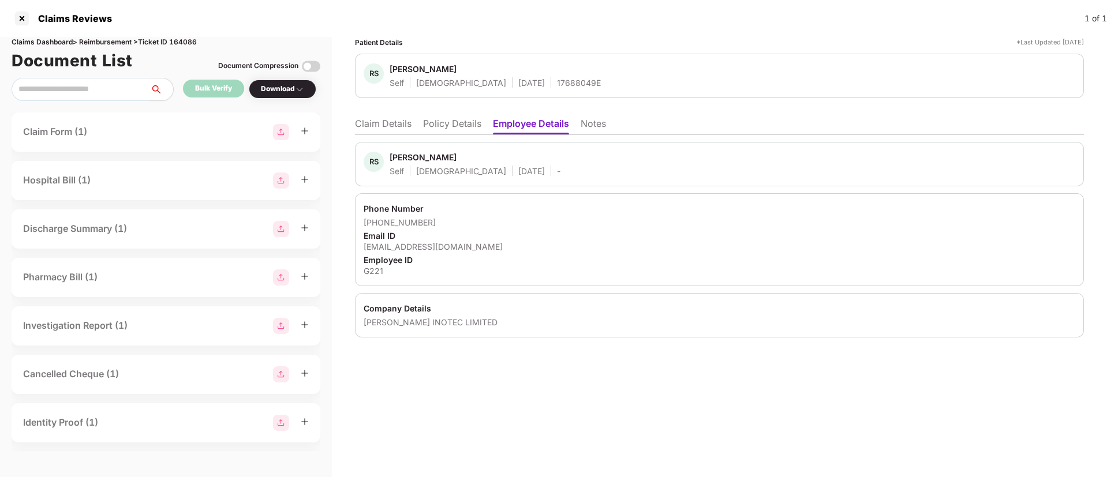
click at [390, 126] on li "Claim Details" at bounding box center [383, 126] width 57 height 17
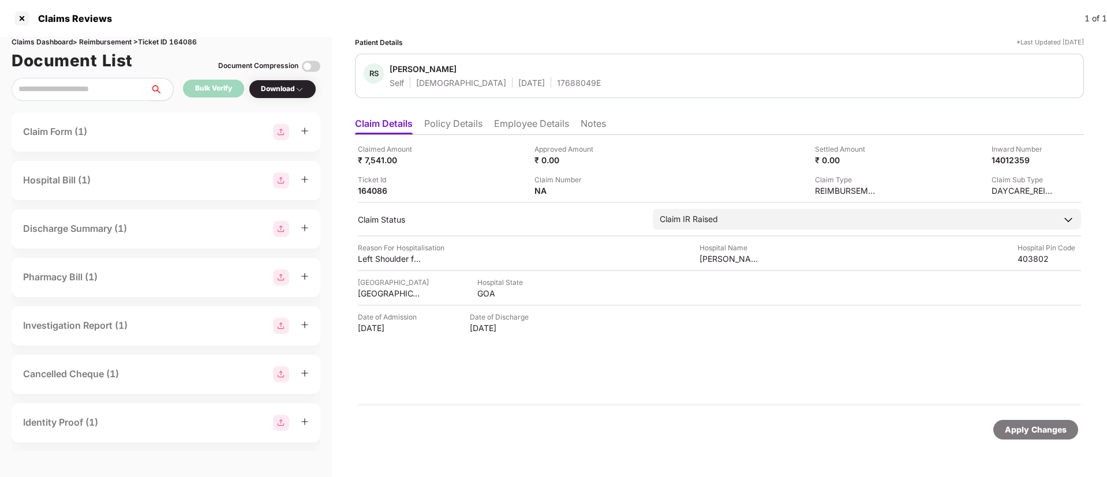
click at [548, 121] on li "Employee Details" at bounding box center [531, 126] width 75 height 17
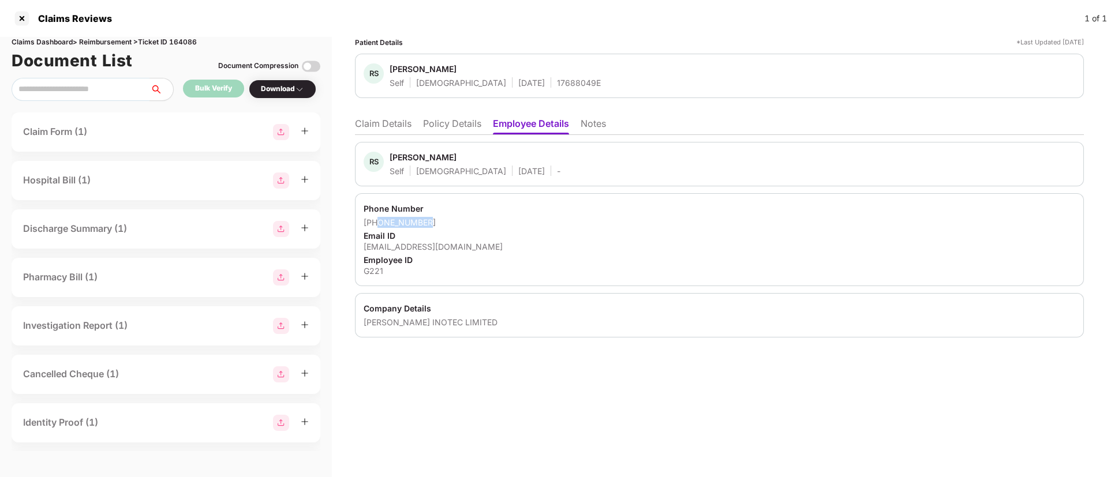
drag, startPoint x: 379, startPoint y: 222, endPoint x: 422, endPoint y: 226, distance: 42.9
click at [422, 226] on div "+917411292332" at bounding box center [720, 222] width 712 height 11
copy div "7411292332"
click at [459, 130] on li "Policy Details" at bounding box center [452, 126] width 58 height 17
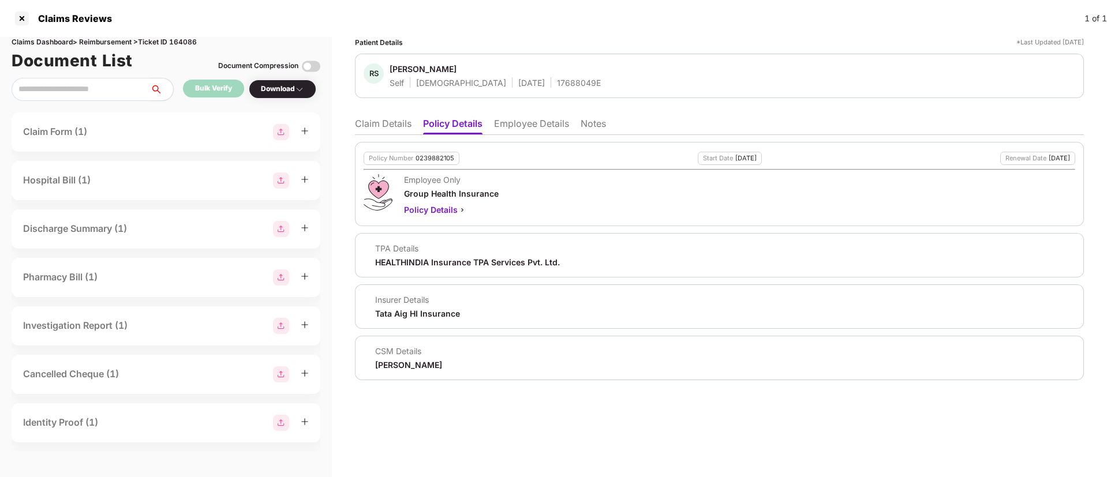
click at [532, 129] on li "Employee Details" at bounding box center [531, 126] width 75 height 17
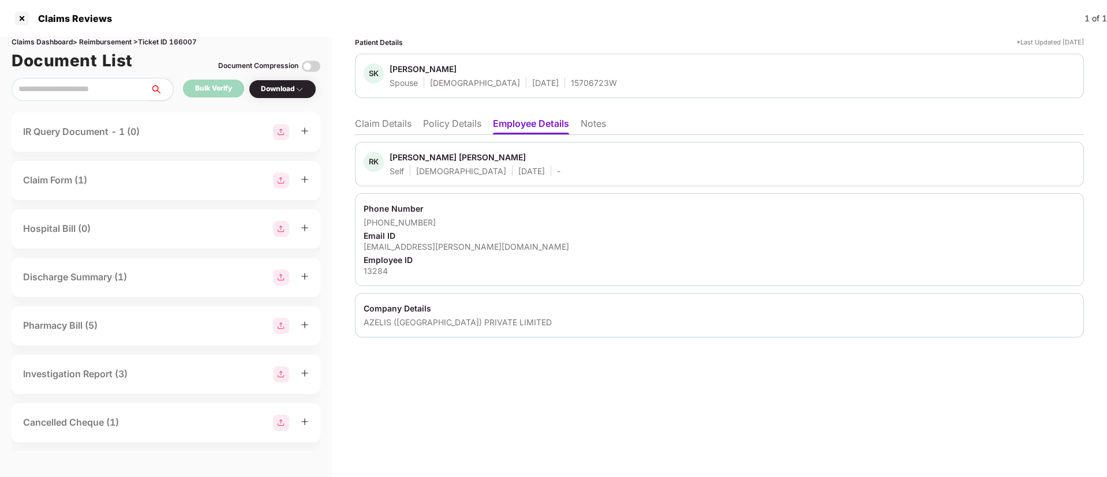
click at [385, 130] on li "Claim Details" at bounding box center [383, 126] width 57 height 17
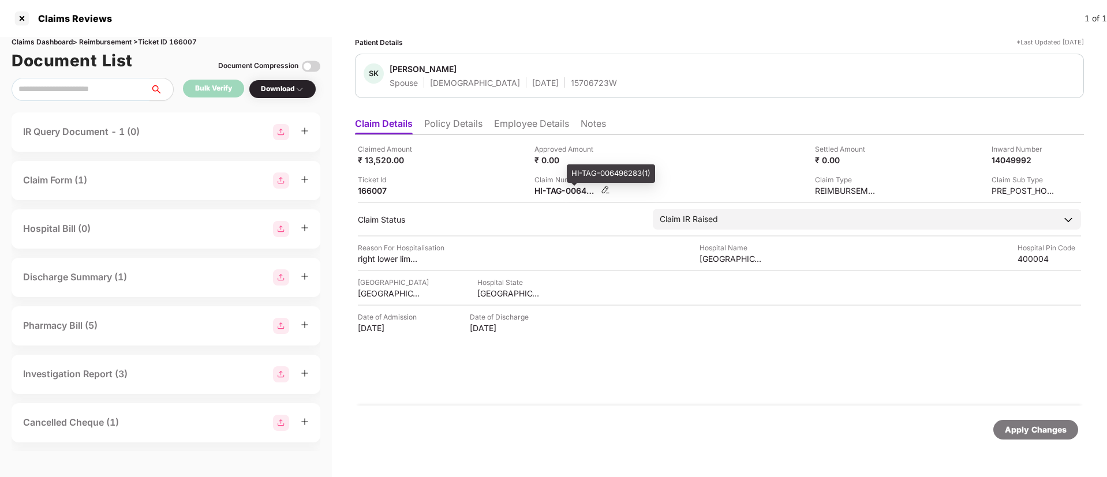
click at [591, 192] on div "HI-TAG-006496283(1)" at bounding box center [566, 190] width 63 height 11
drag, startPoint x: 591, startPoint y: 192, endPoint x: 585, endPoint y: 190, distance: 6.5
click at [591, 190] on div "HI-TAG-006496283(1)" at bounding box center [566, 190] width 63 height 11
click at [554, 190] on div "HI-TAG-006496283(1)" at bounding box center [566, 190] width 63 height 11
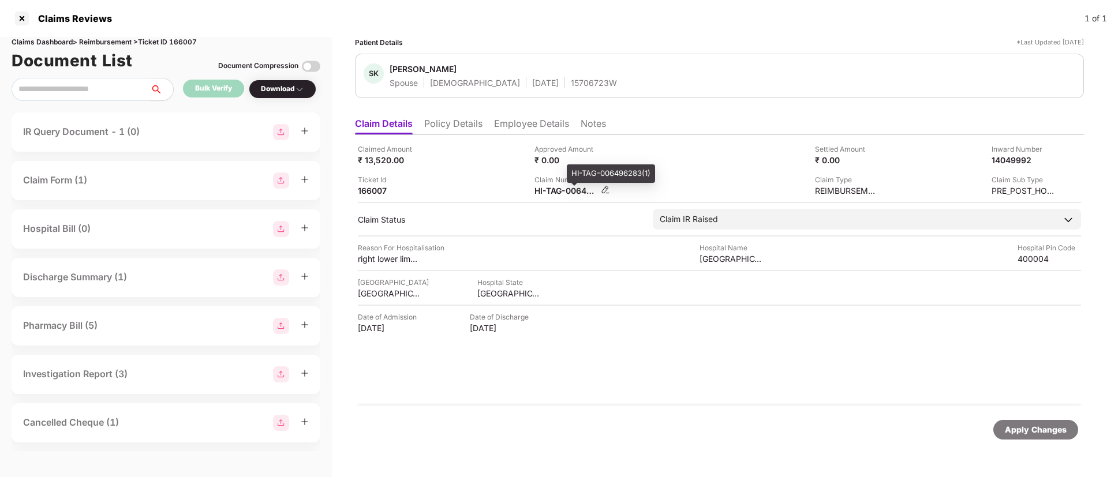
click at [554, 190] on div "HI-TAG-006496283(1)" at bounding box center [566, 190] width 63 height 11
copy div
click at [550, 197] on div "Claimed Amount ₹ 9,750.00 Approved Amount ₹ 0.00 Settled Amount ₹ 0.00 Inward N…" at bounding box center [719, 270] width 729 height 271
click at [550, 196] on div "44865155" at bounding box center [566, 190] width 63 height 11
click at [550, 192] on div "44865155" at bounding box center [566, 190] width 63 height 11
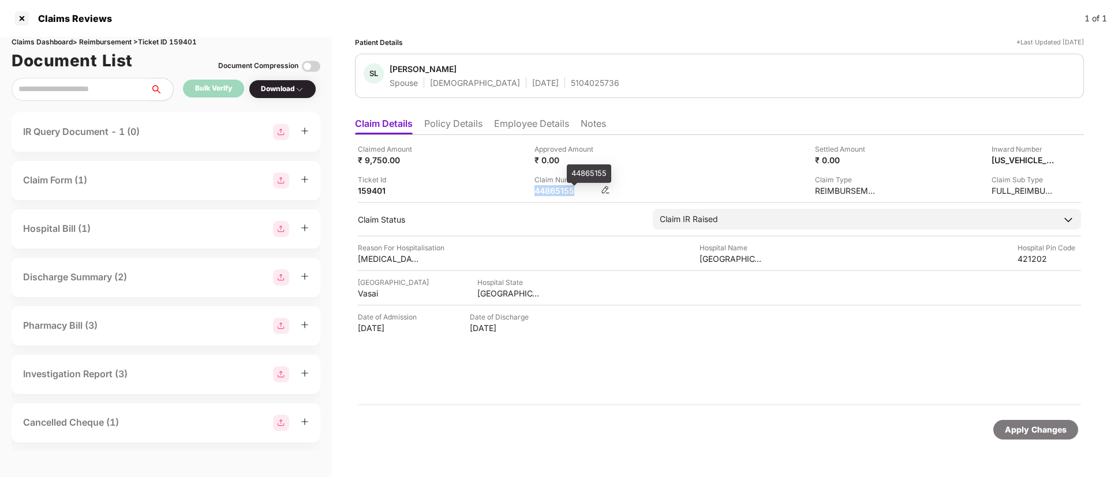
click at [550, 192] on div "44865155" at bounding box center [566, 190] width 63 height 11
copy div "44865155"
click at [460, 122] on li "Policy Details" at bounding box center [453, 126] width 58 height 17
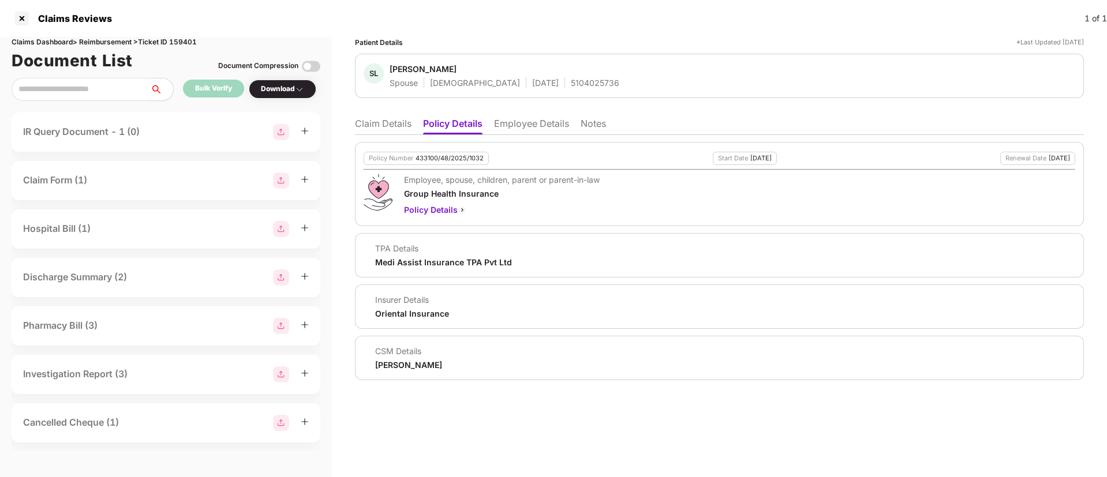
click at [394, 128] on li "Claim Details" at bounding box center [383, 126] width 57 height 17
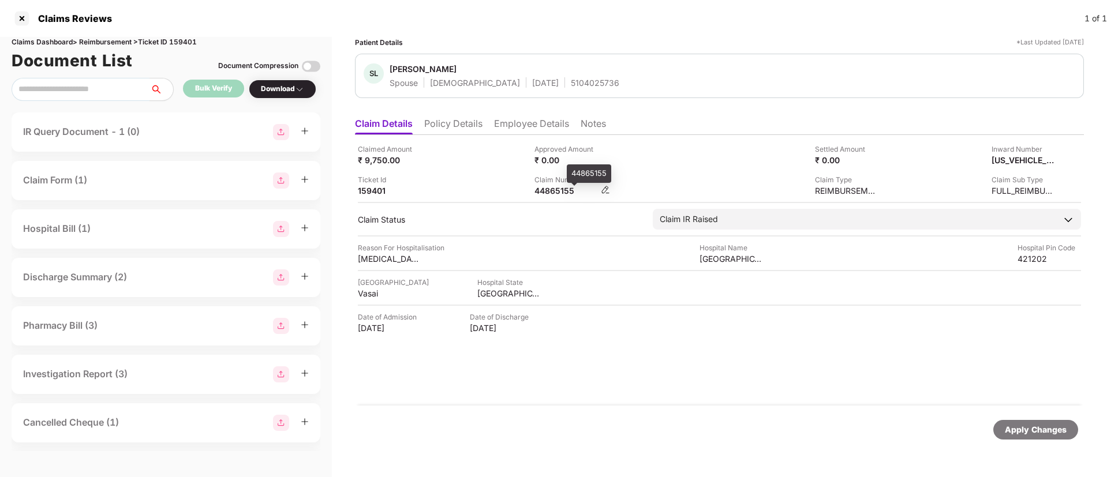
click at [560, 185] on div "44865155" at bounding box center [566, 190] width 63 height 11
copy div "44865155"
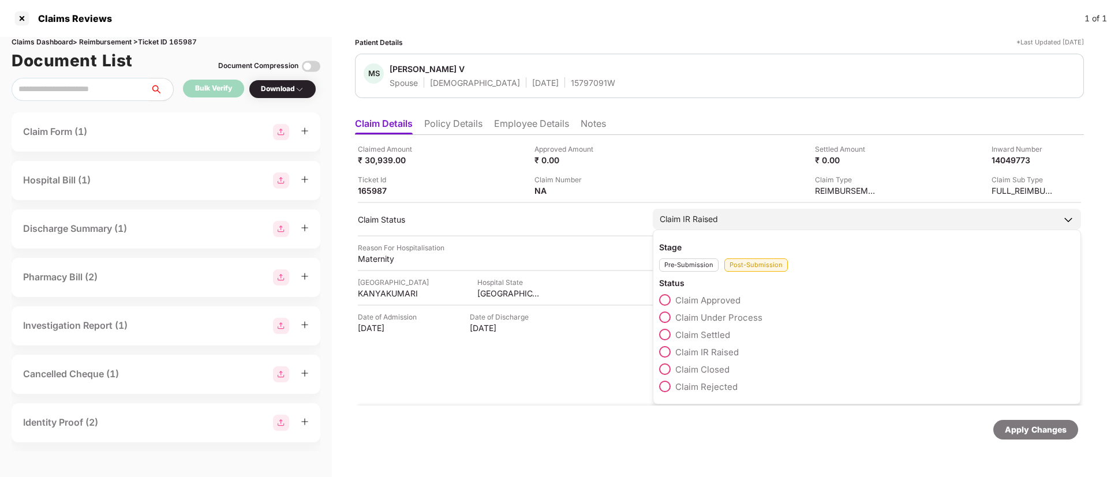
drag, startPoint x: 670, startPoint y: 313, endPoint x: 671, endPoint y: 320, distance: 6.6
click at [670, 315] on span at bounding box center [665, 318] width 12 height 12
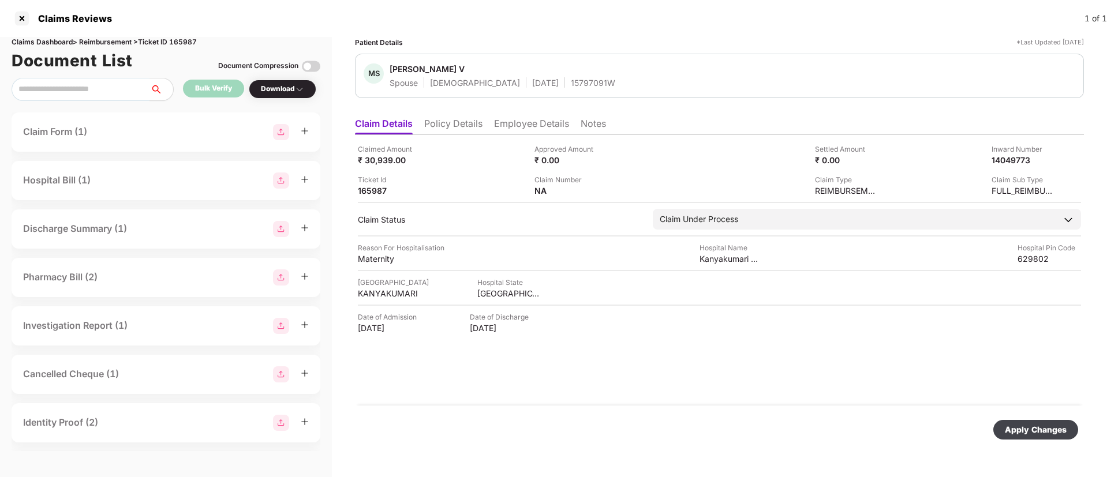
click at [1041, 433] on div "Apply Changes" at bounding box center [1036, 430] width 62 height 13
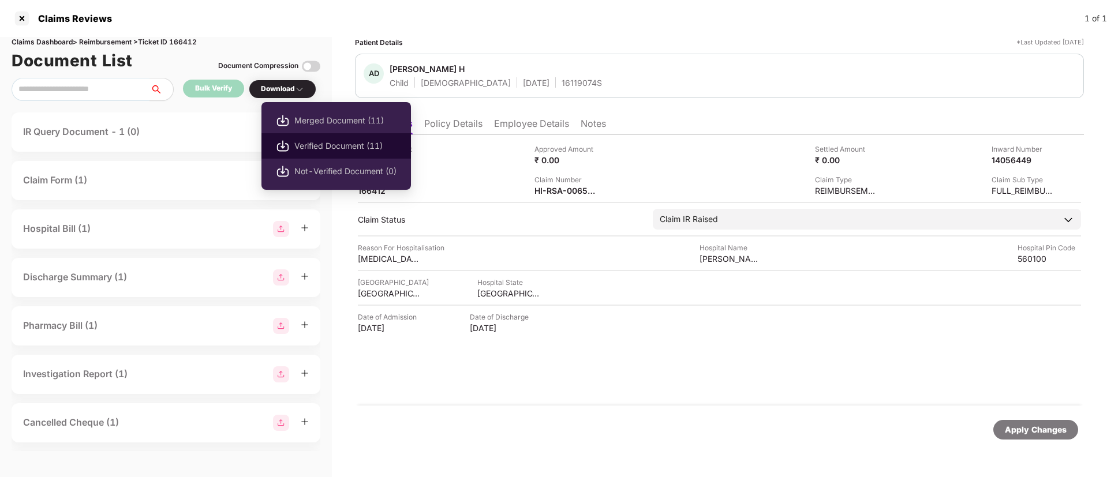
click at [300, 138] on li "Verified Document (11)" at bounding box center [336, 145] width 150 height 25
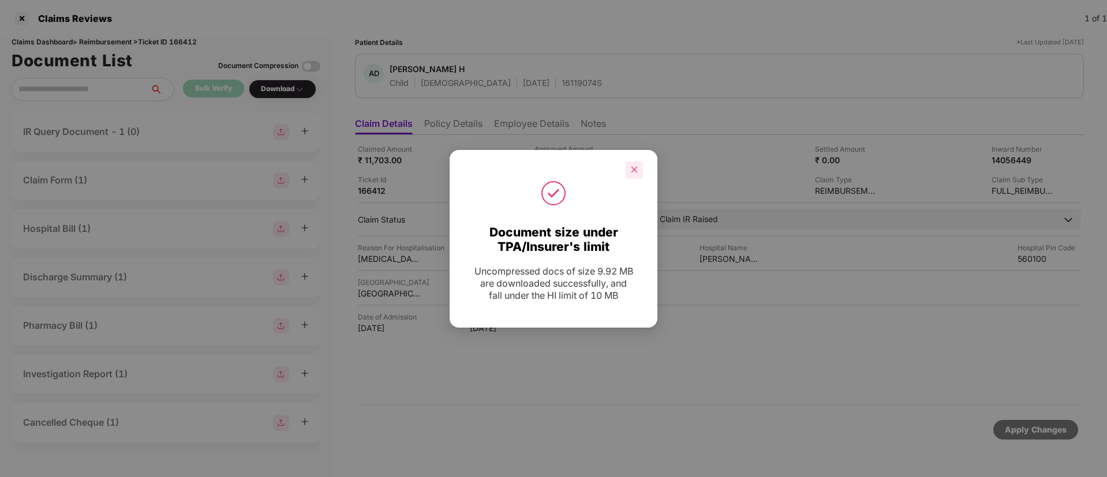
click at [631, 169] on icon "close" at bounding box center [634, 170] width 8 height 8
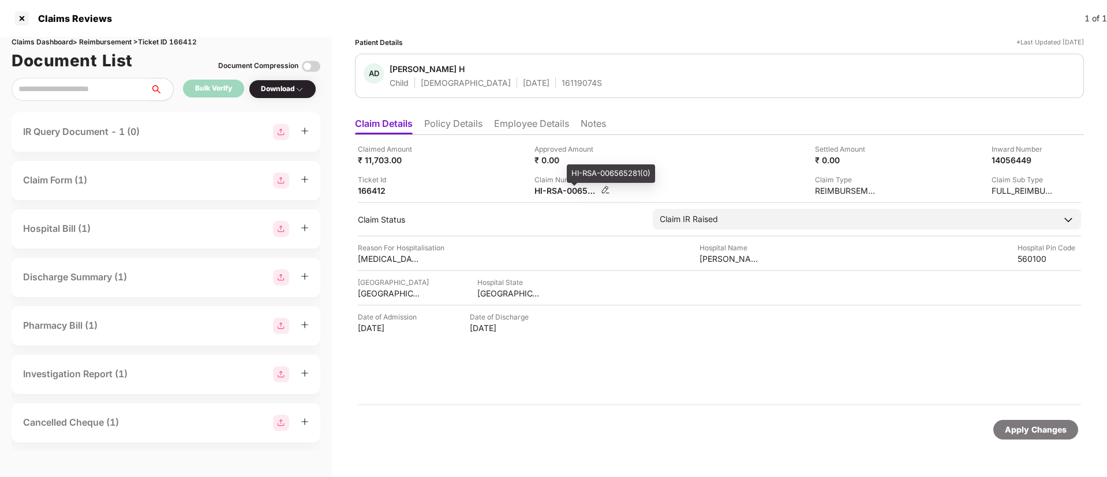
click at [560, 194] on div "HI-RSA-006565281(0)" at bounding box center [566, 190] width 63 height 11
copy div
click at [564, 195] on div "HI-RSA-006556798(0)" at bounding box center [566, 190] width 63 height 11
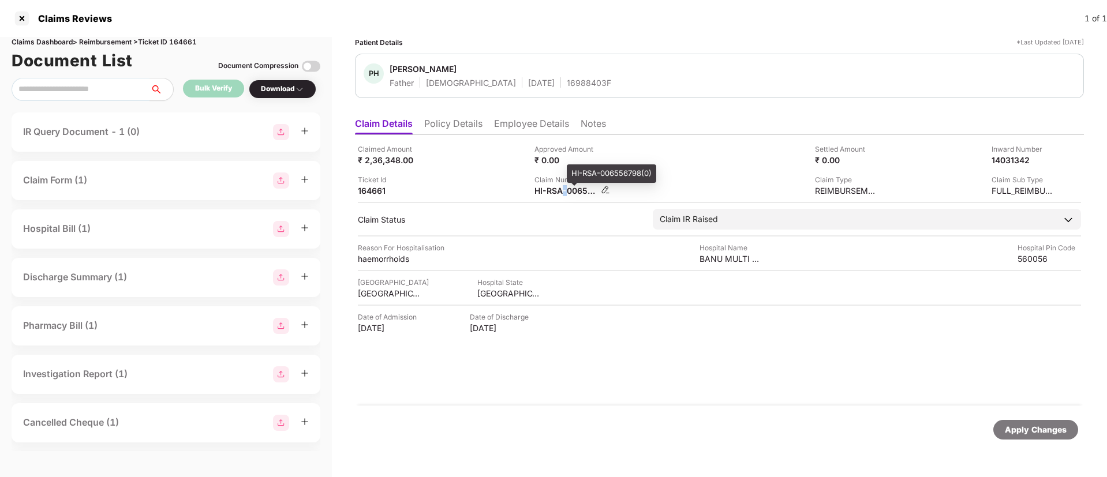
click at [564, 195] on div "HI-RSA-006556798(0)" at bounding box center [566, 190] width 63 height 11
copy div
click at [476, 119] on li "Policy Details" at bounding box center [453, 126] width 58 height 17
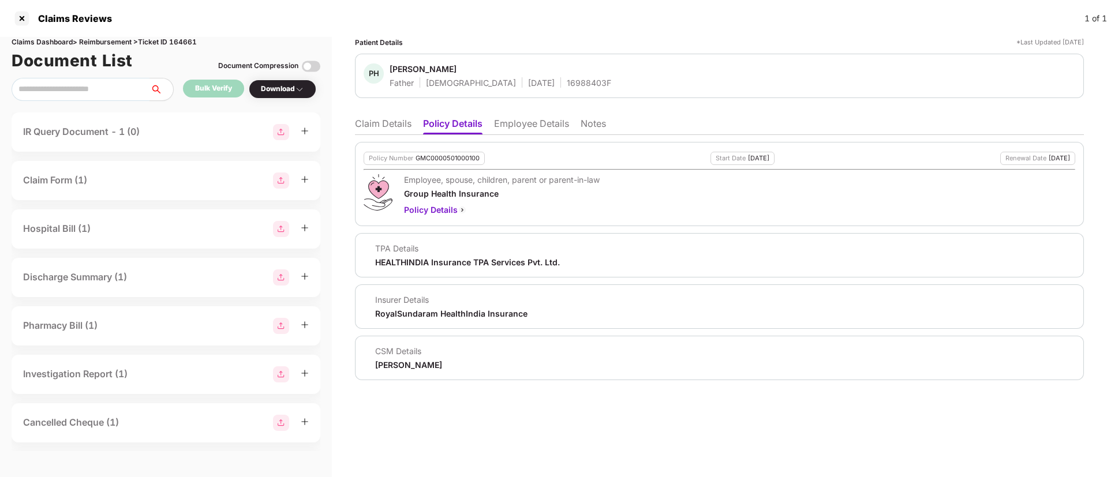
drag, startPoint x: 390, startPoint y: 126, endPoint x: 410, endPoint y: 134, distance: 22.3
click at [390, 128] on li "Claim Details" at bounding box center [383, 126] width 57 height 17
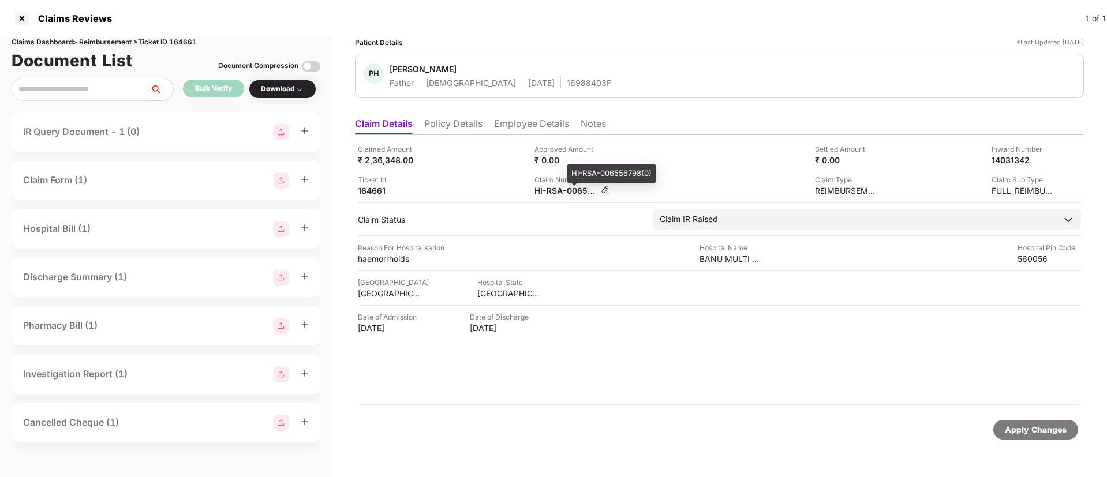
click at [550, 189] on div "HI-RSA-006556798(0)" at bounding box center [566, 190] width 63 height 11
copy div
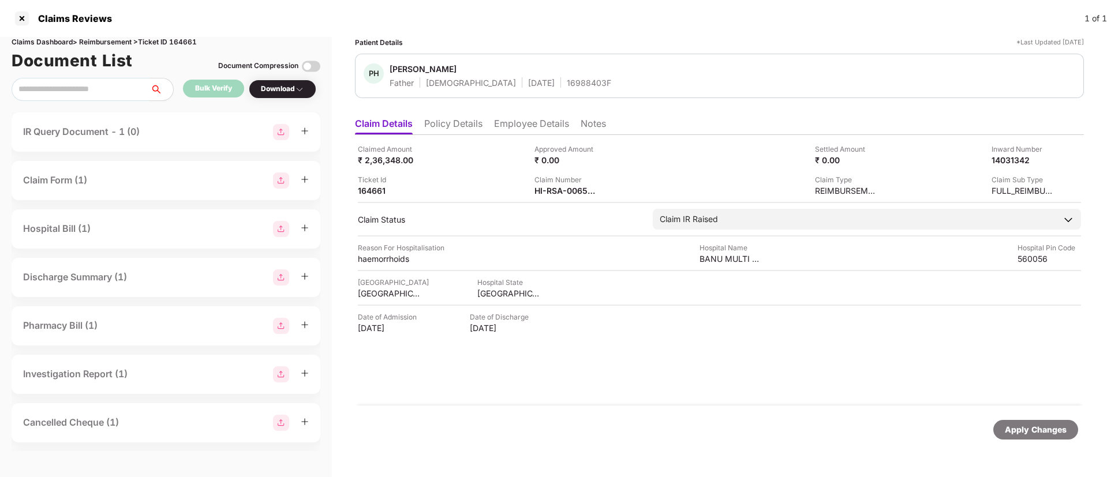
click at [474, 192] on div "Ticket Id 164661" at bounding box center [442, 185] width 168 height 22
click at [563, 187] on div "HI-RSA-006556798(0)" at bounding box center [566, 190] width 63 height 11
copy div
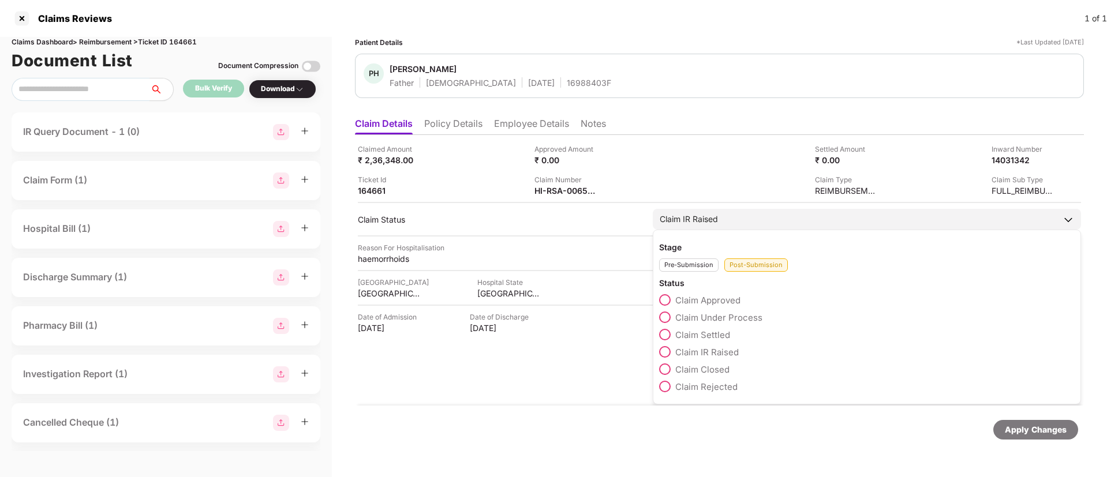
drag, startPoint x: 670, startPoint y: 313, endPoint x: 750, endPoint y: 334, distance: 83.0
click at [671, 313] on label "Claim Under Process" at bounding box center [710, 318] width 103 height 12
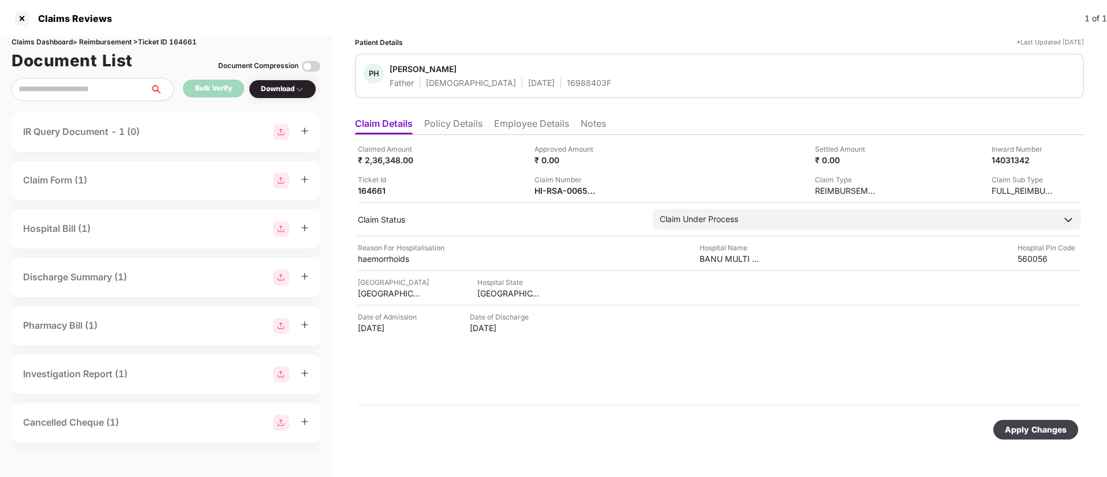
click at [1021, 421] on div "Apply Changes" at bounding box center [1035, 430] width 85 height 20
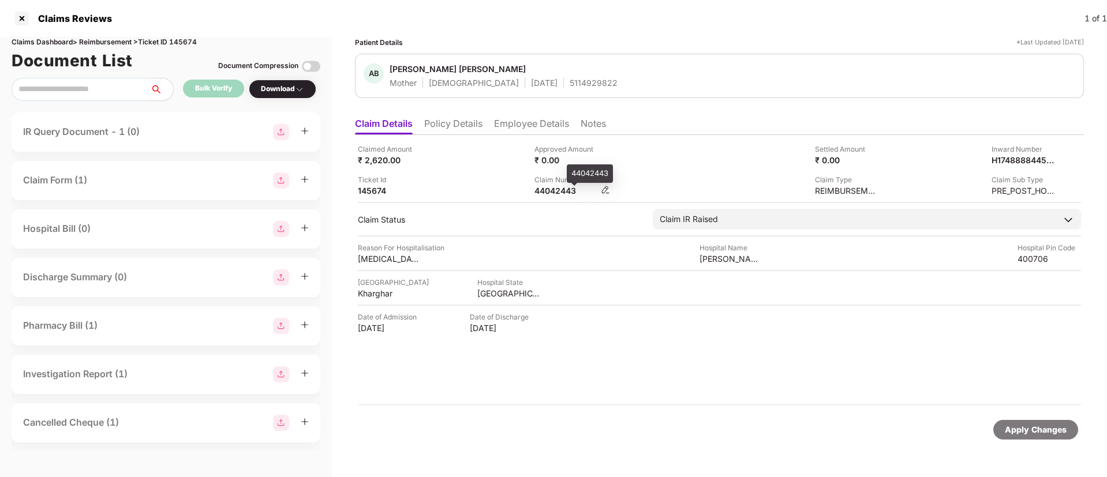
click at [558, 187] on div "44042443" at bounding box center [566, 190] width 63 height 11
copy div "44042443"
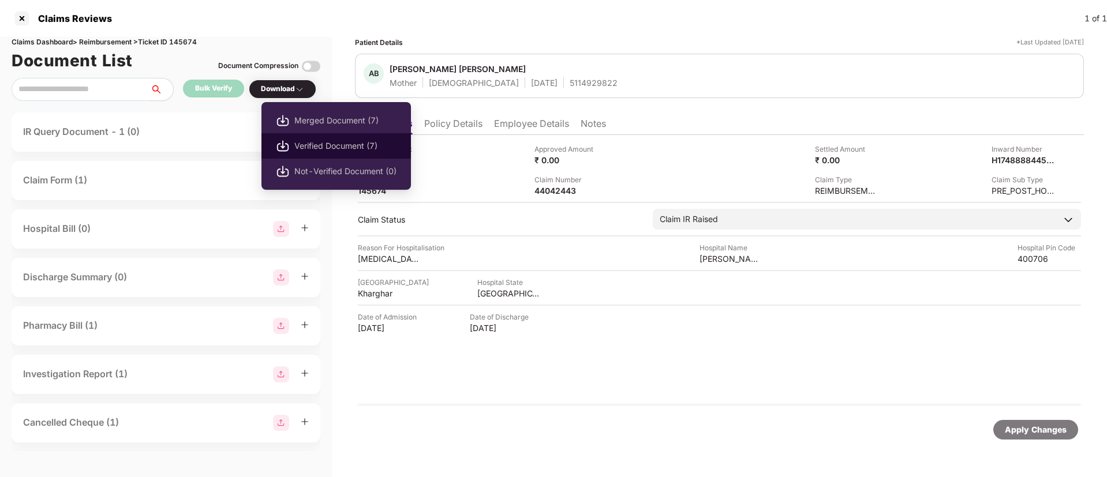
click at [309, 151] on span "Verified Document (7)" at bounding box center [345, 146] width 102 height 13
click at [319, 148] on span "Verified Document (11)" at bounding box center [345, 146] width 102 height 13
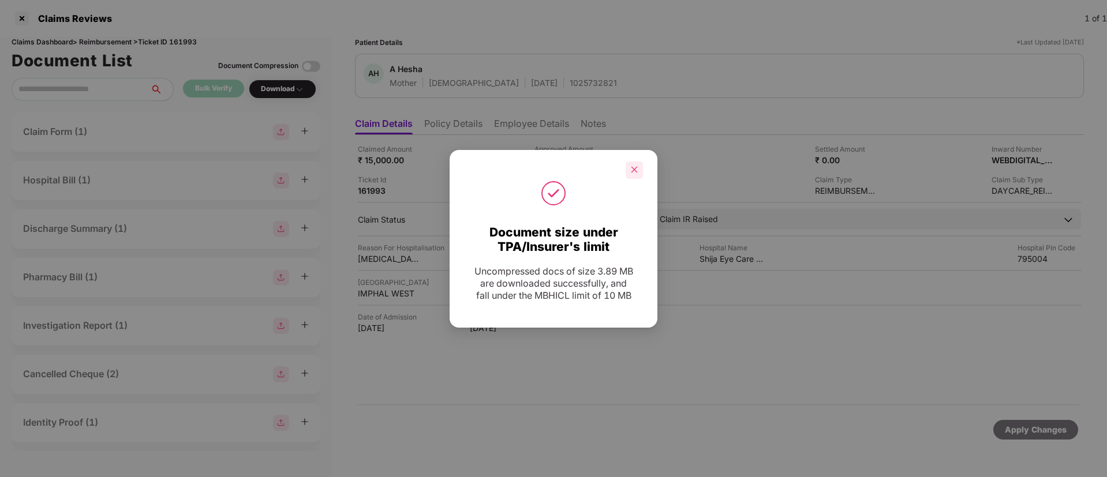
click at [641, 173] on div at bounding box center [634, 170] width 17 height 17
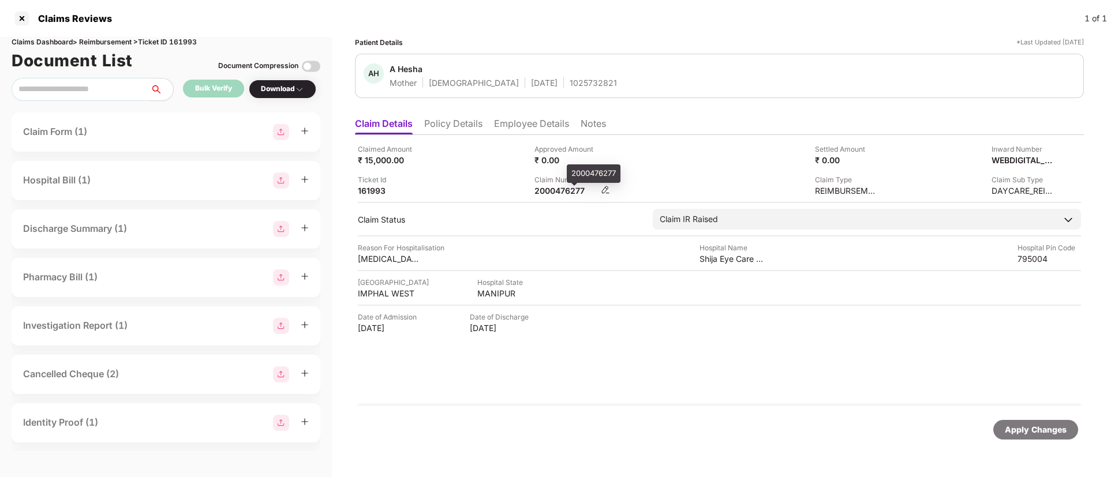
click at [561, 191] on div "2000476277" at bounding box center [566, 190] width 63 height 11
copy div "2000476277"
click at [442, 123] on li "Policy Details" at bounding box center [453, 126] width 58 height 17
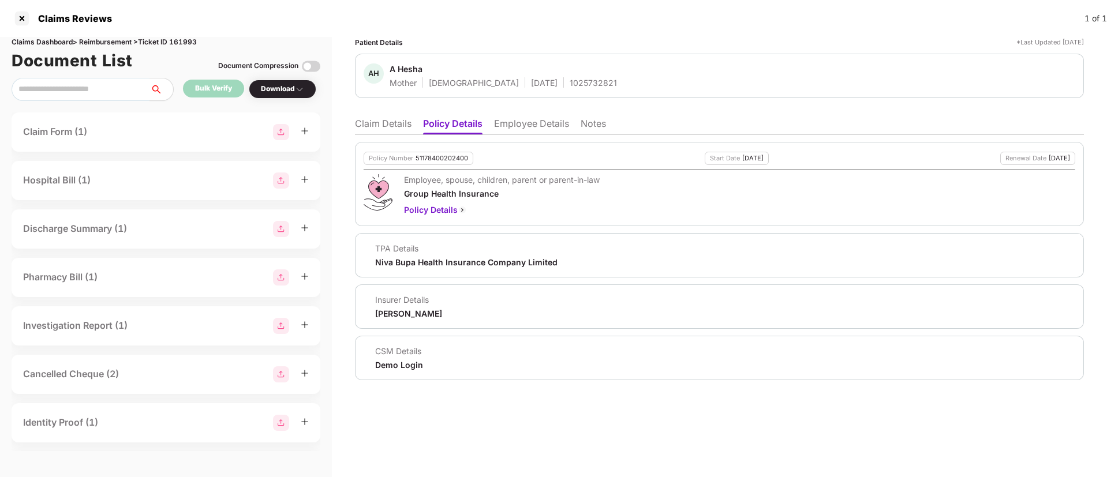
click at [582, 186] on div "Employee, spouse, children, parent or parent-in-law Group Health Insurance Poli…" at bounding box center [496, 195] width 207 height 42
click at [570, 85] on div "1025732821" at bounding box center [593, 82] width 47 height 11
copy div "1025732821"
click at [369, 116] on ul "Claim Details Policy Details Employee Details Notes" at bounding box center [719, 123] width 729 height 23
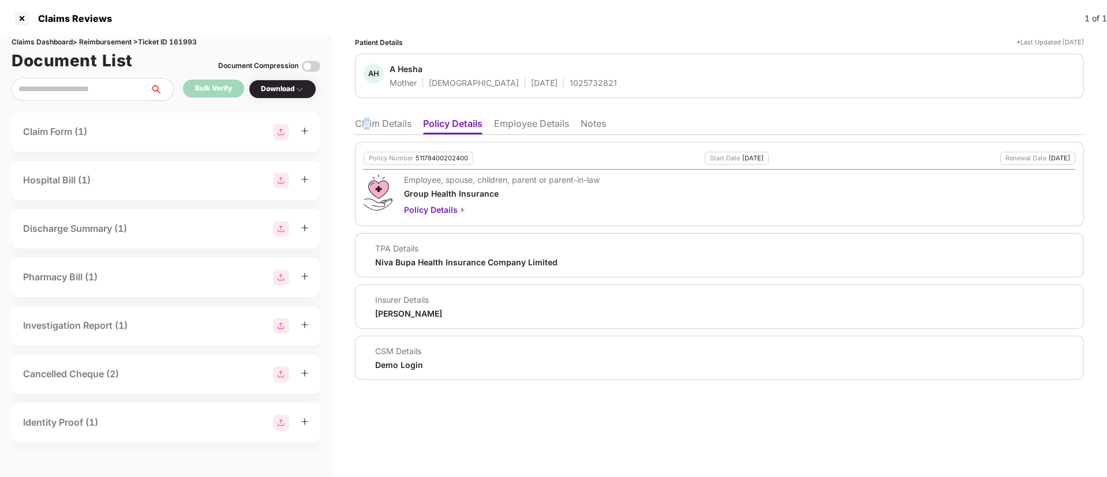
click at [369, 118] on li "Claim Details" at bounding box center [383, 126] width 57 height 17
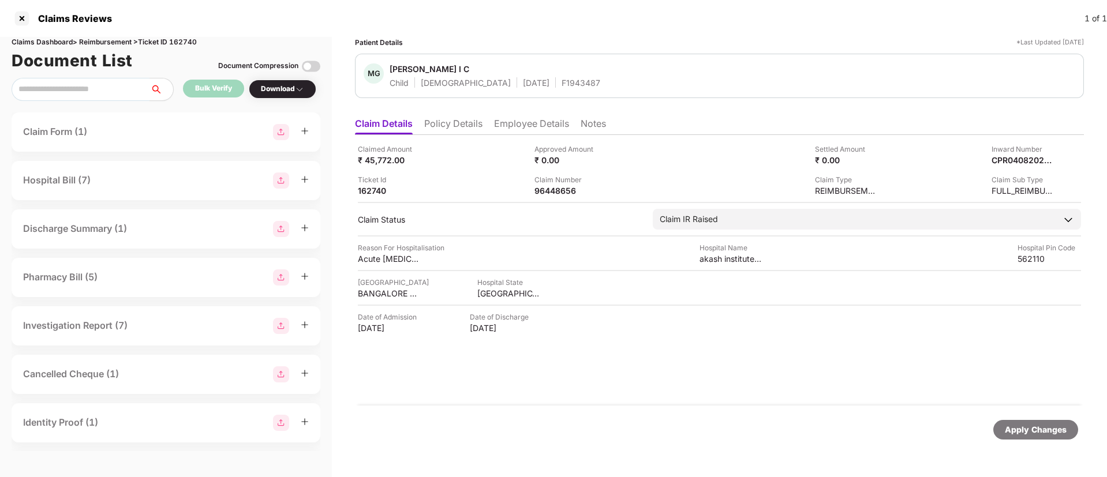
click at [450, 118] on li "Policy Details" at bounding box center [453, 126] width 58 height 17
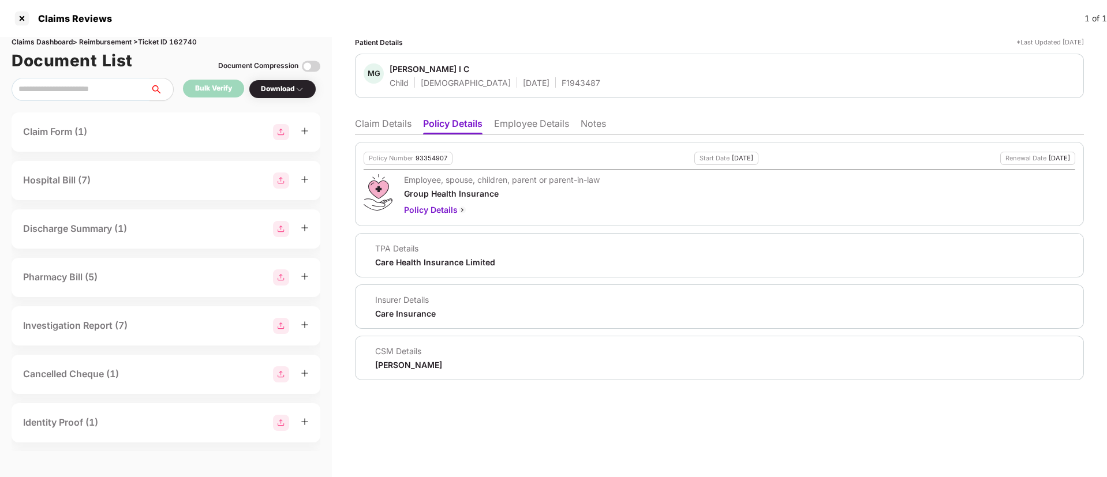
click at [375, 124] on li "Claim Details" at bounding box center [383, 126] width 57 height 17
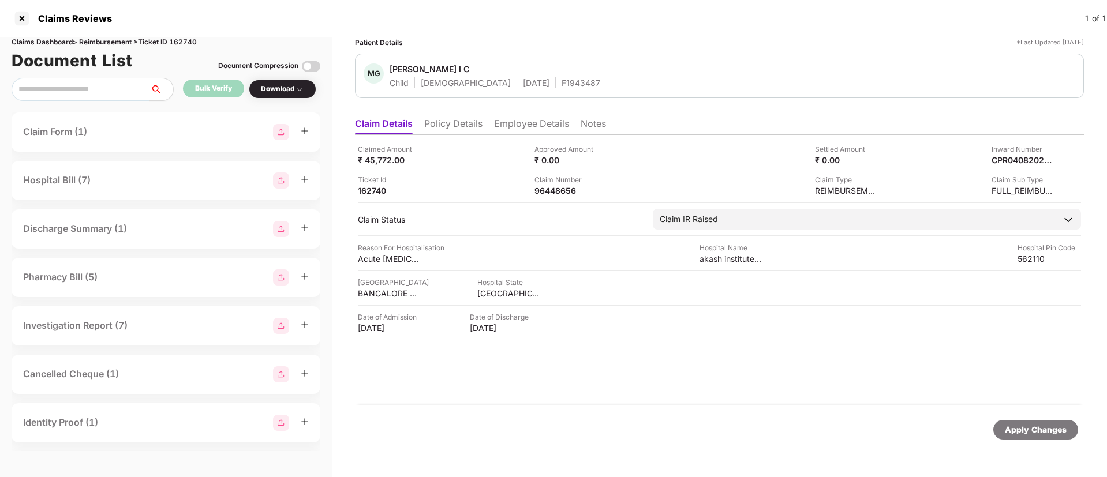
click at [472, 125] on li "Policy Details" at bounding box center [453, 126] width 58 height 17
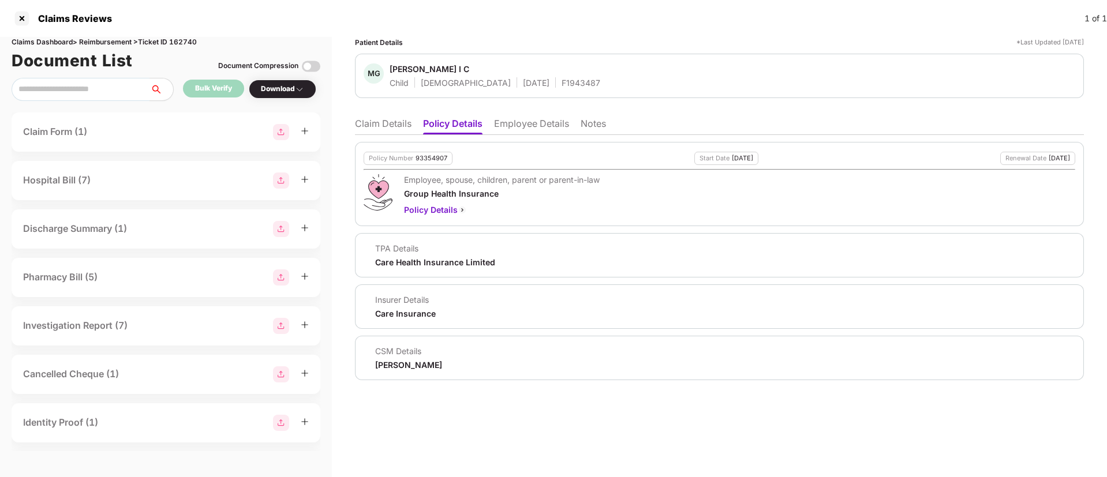
click at [435, 158] on div "93354907" at bounding box center [432, 159] width 32 height 8
copy div "93354907"
click at [562, 81] on div "F1943487" at bounding box center [581, 82] width 39 height 11
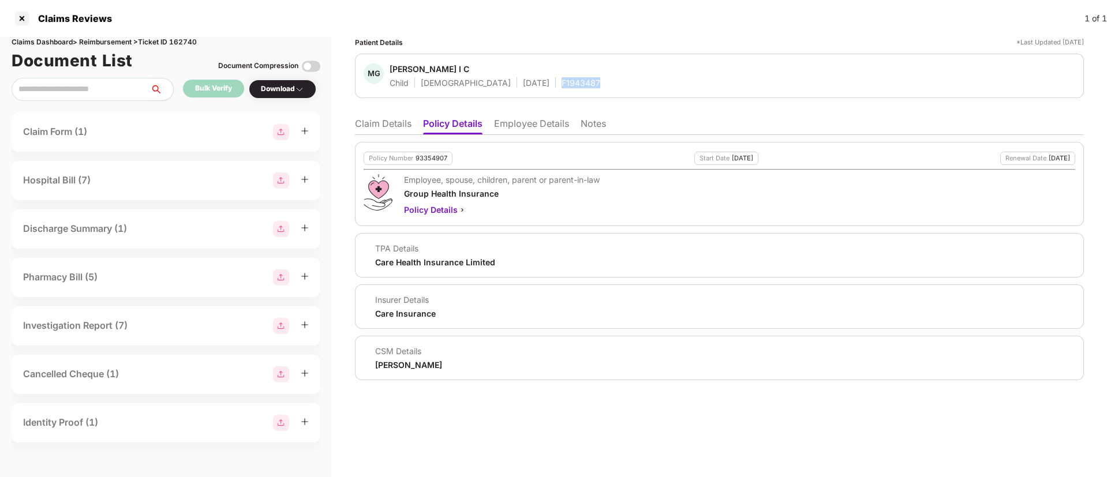
copy div "F1943487"
